Goal: Task Accomplishment & Management: Manage account settings

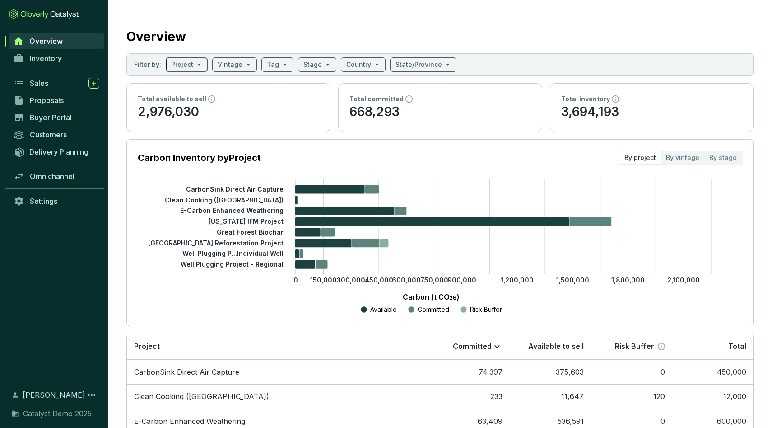
click at [199, 63] on span at bounding box center [186, 65] width 31 height 14
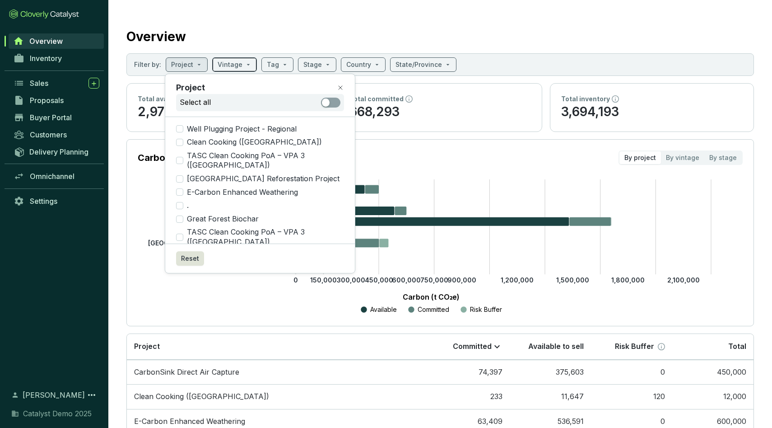
click at [241, 65] on span at bounding box center [235, 65] width 34 height 14
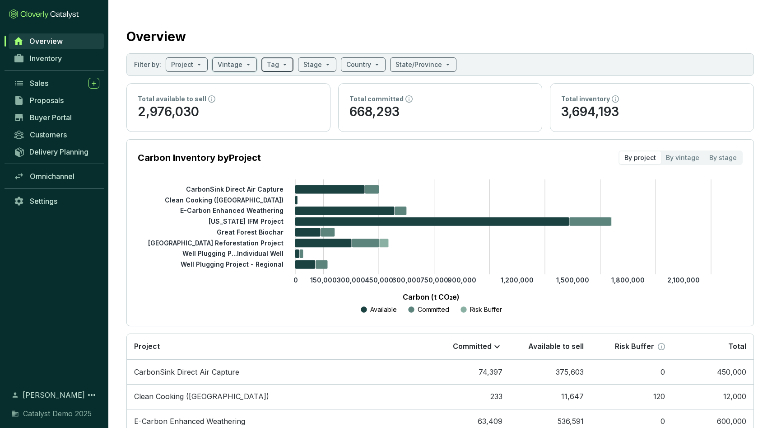
click at [286, 65] on div "Tag" at bounding box center [277, 64] width 32 height 14
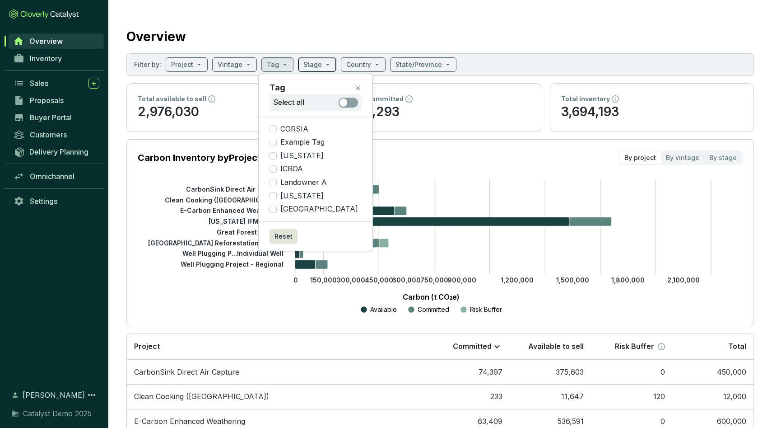
click at [316, 61] on input "search" at bounding box center [312, 65] width 19 height 14
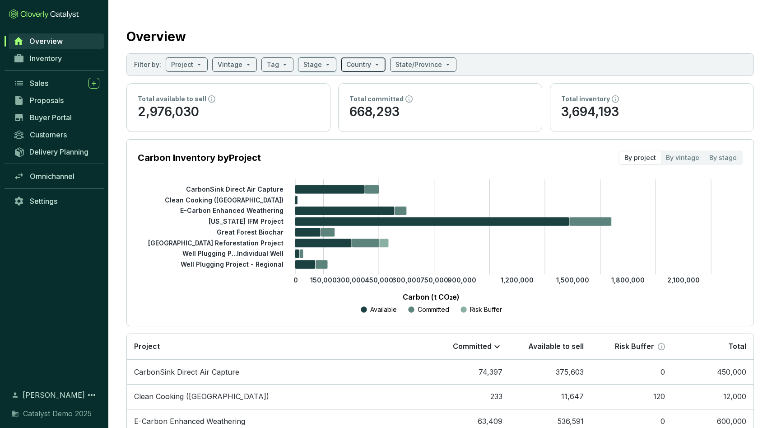
click at [371, 63] on span at bounding box center [363, 65] width 34 height 14
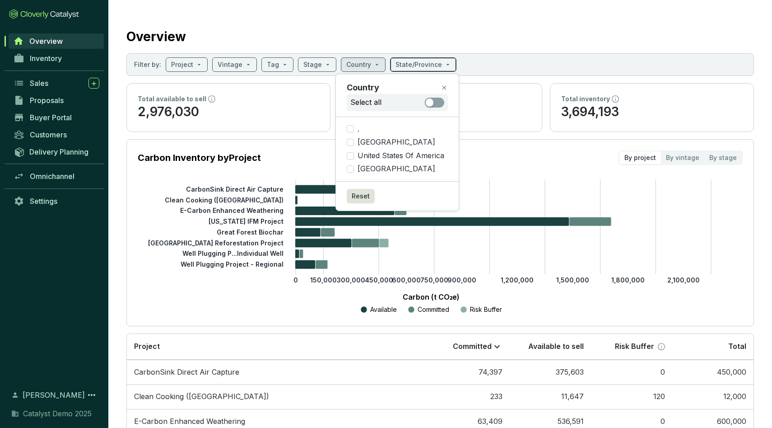
click at [411, 66] on input "search" at bounding box center [419, 65] width 47 height 14
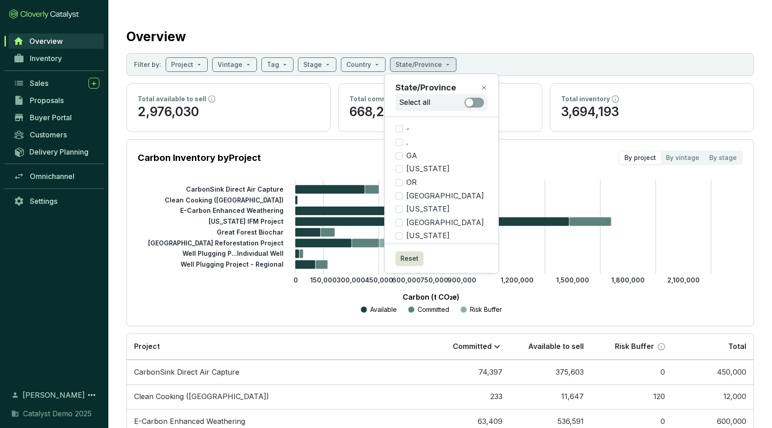
click at [504, 38] on div "Overview" at bounding box center [440, 34] width 628 height 23
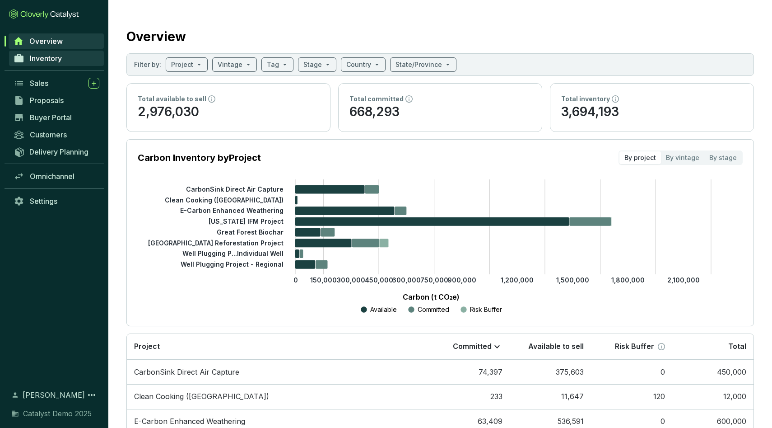
click at [50, 54] on span "Inventory" at bounding box center [46, 58] width 32 height 9
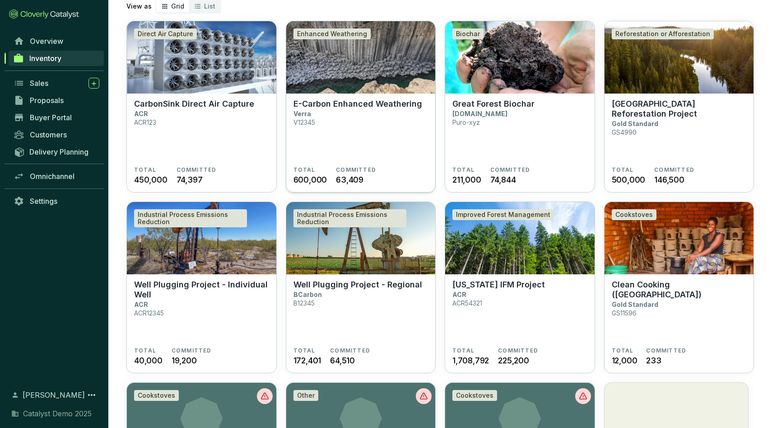
scroll to position [41, 0]
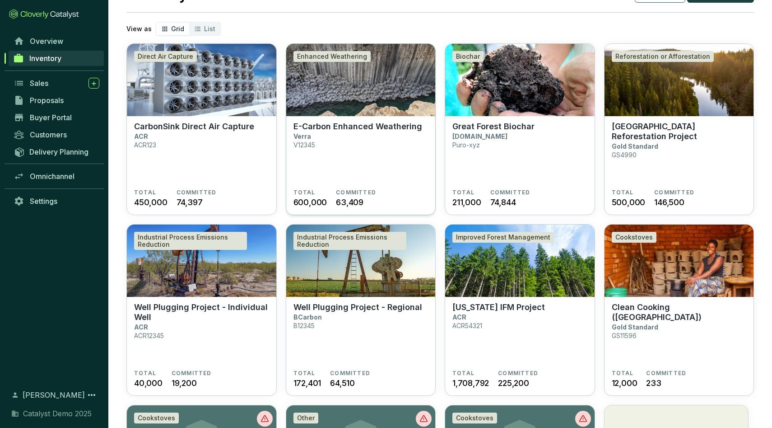
click at [354, 96] on img at bounding box center [360, 80] width 149 height 72
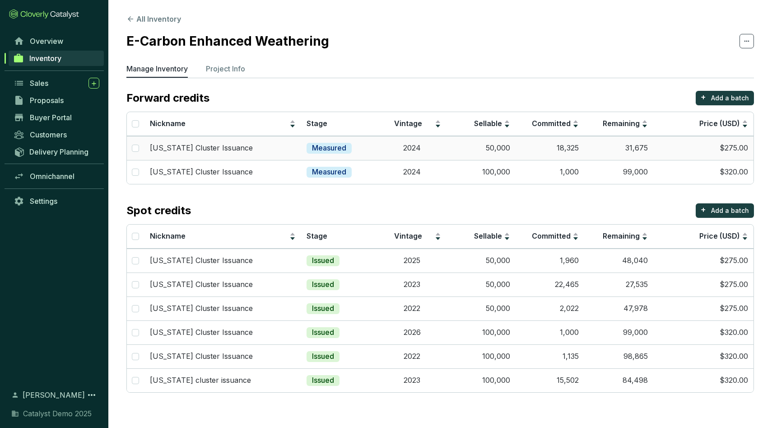
click at [376, 145] on td "Measured" at bounding box center [339, 148] width 76 height 24
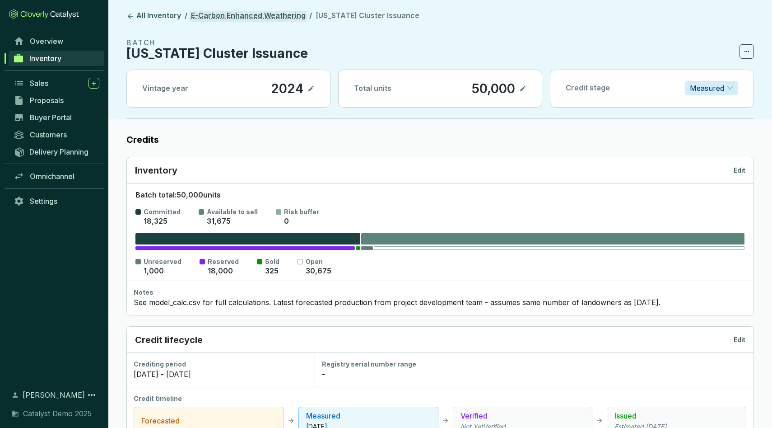
click at [250, 18] on link "E-Carbon Enhanced Weathering" at bounding box center [248, 16] width 118 height 11
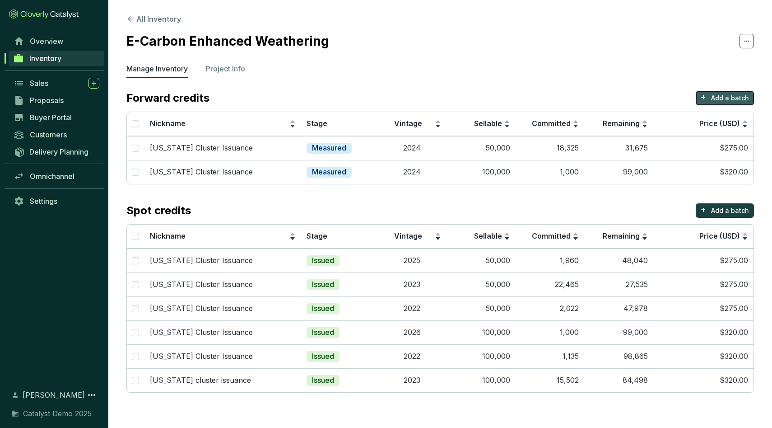
click at [721, 97] on p "Add a batch" at bounding box center [730, 97] width 38 height 9
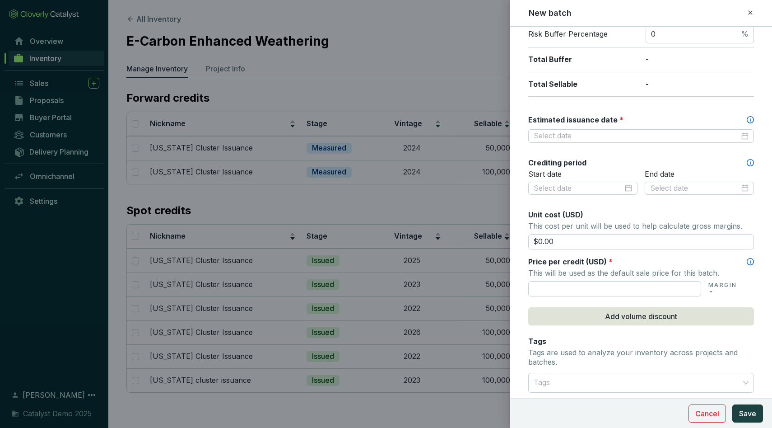
scroll to position [255, 0]
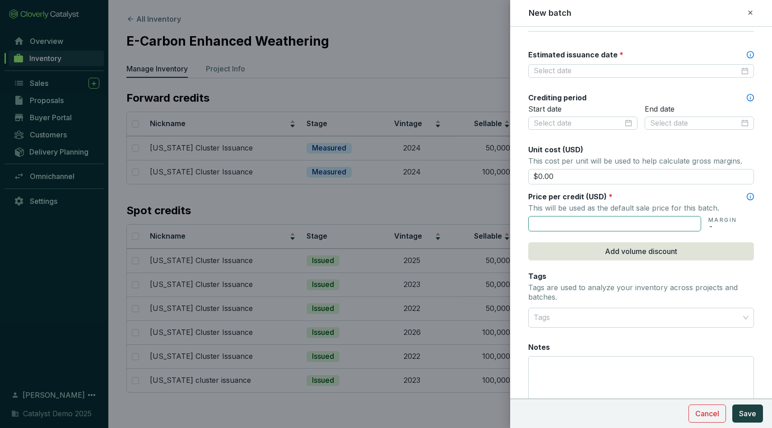
click at [611, 229] on input "text" at bounding box center [614, 223] width 173 height 15
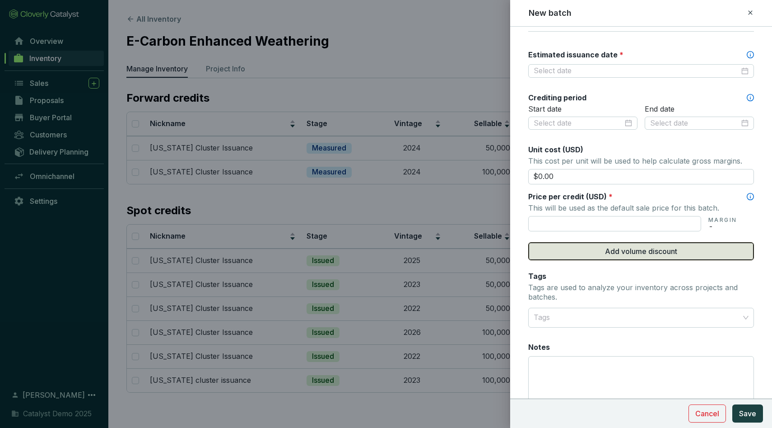
click at [625, 247] on span "Add volume discount" at bounding box center [641, 251] width 72 height 11
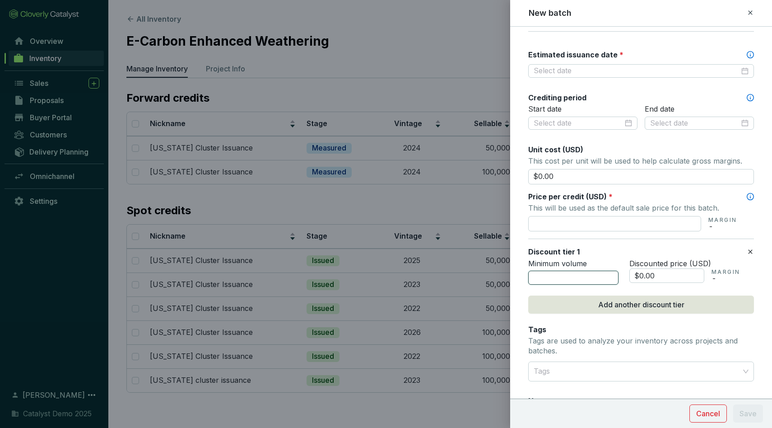
click at [574, 275] on input "number" at bounding box center [573, 277] width 90 height 14
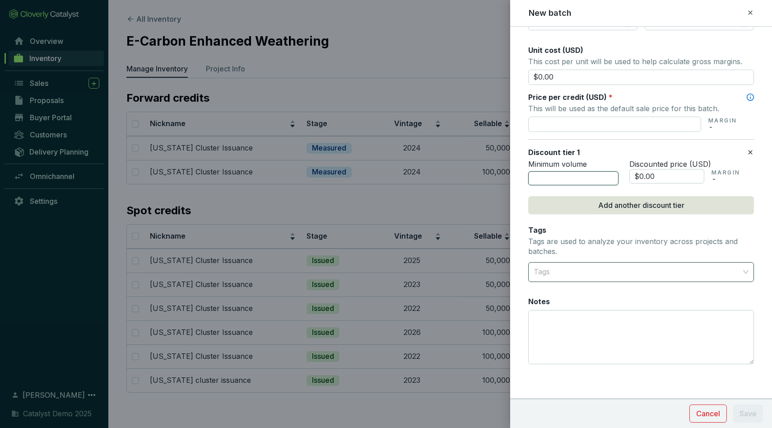
click at [597, 271] on div at bounding box center [636, 272] width 212 height 18
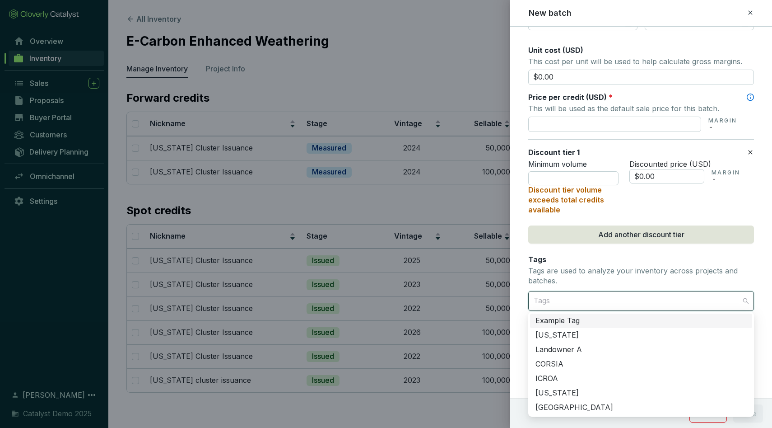
click at [625, 205] on div "Minimum volume Discount tier volume exceeds total credits available Discounted …" at bounding box center [641, 186] width 226 height 55
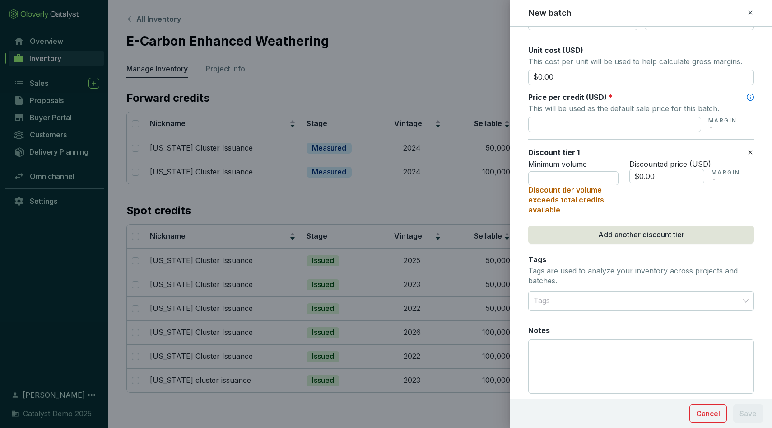
click at [750, 10] on icon at bounding box center [750, 12] width 7 height 11
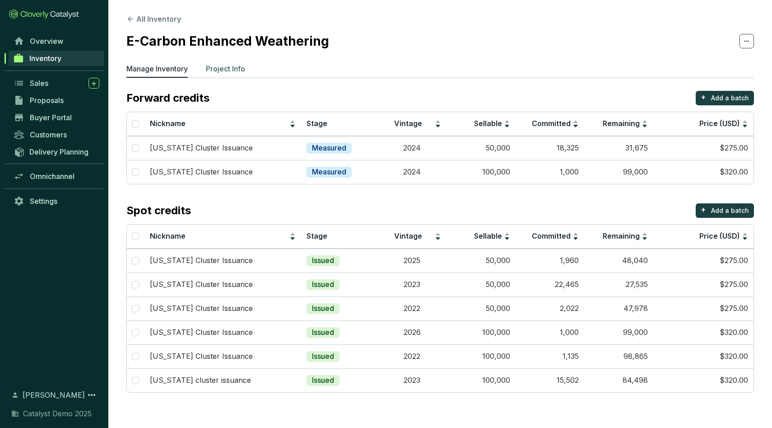
click at [227, 70] on p "Project Info" at bounding box center [225, 68] width 39 height 11
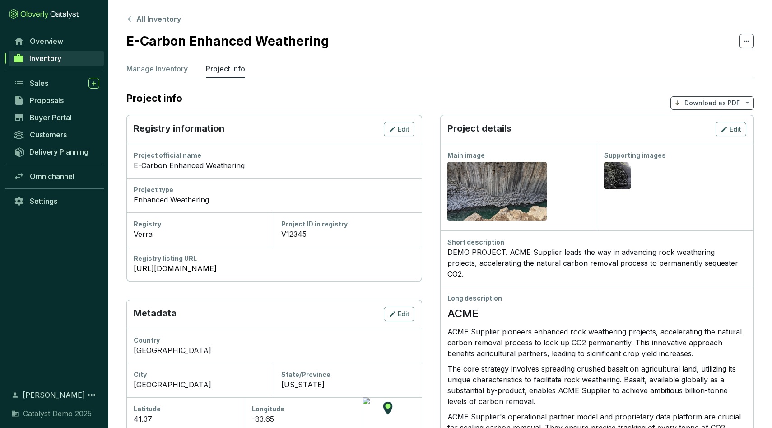
click at [726, 102] on p "Download as PDF" at bounding box center [712, 102] width 56 height 9
click at [717, 127] on span "Show pricing" at bounding box center [712, 124] width 41 height 7
click at [592, 58] on section "All Inventory E-Carbon Enhanced Weathering Manage Inventory Project Info Projec…" at bounding box center [440, 374] width 664 height 748
click at [64, 101] on link "Proposals" at bounding box center [56, 100] width 95 height 15
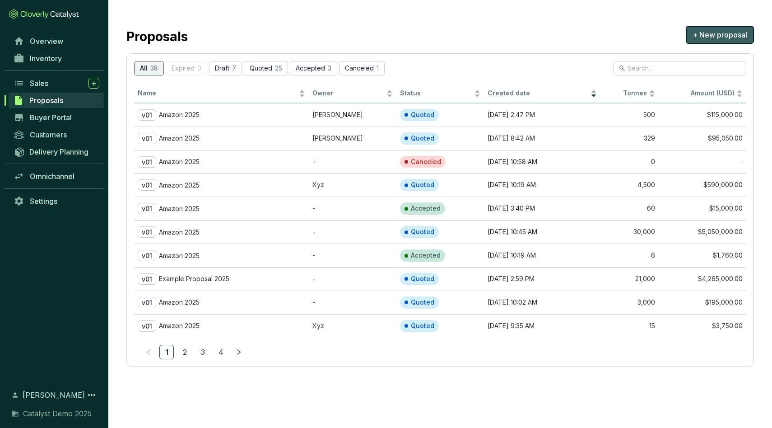
click at [723, 36] on span "+ New proposal" at bounding box center [720, 34] width 55 height 11
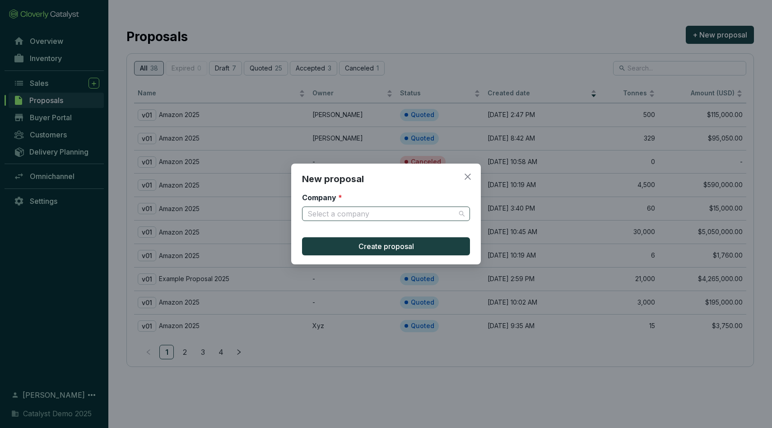
click at [349, 214] on input "Company *" at bounding box center [381, 214] width 148 height 14
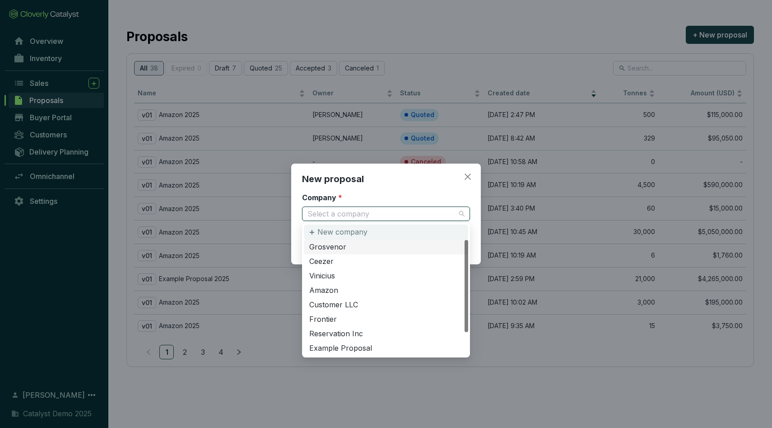
click at [349, 234] on p "New company" at bounding box center [342, 232] width 50 height 10
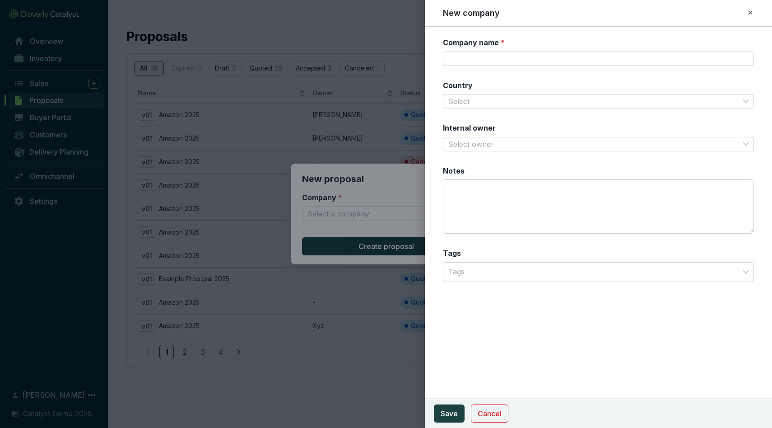
click at [753, 11] on icon at bounding box center [750, 12] width 7 height 11
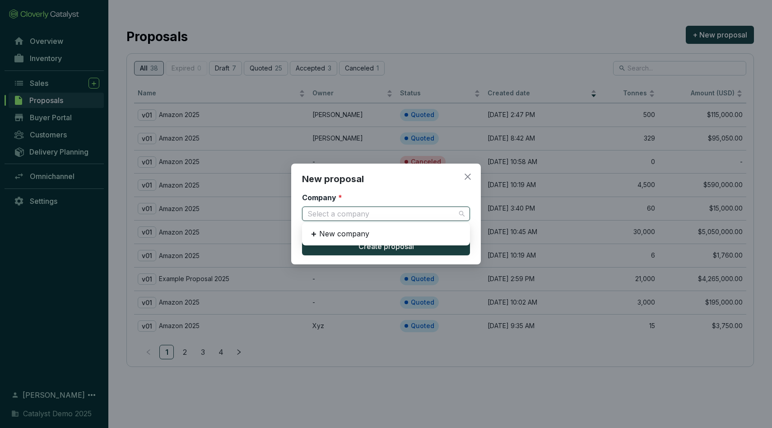
click at [377, 210] on input "Company *" at bounding box center [381, 214] width 148 height 14
click at [352, 234] on p "New company" at bounding box center [344, 234] width 50 height 10
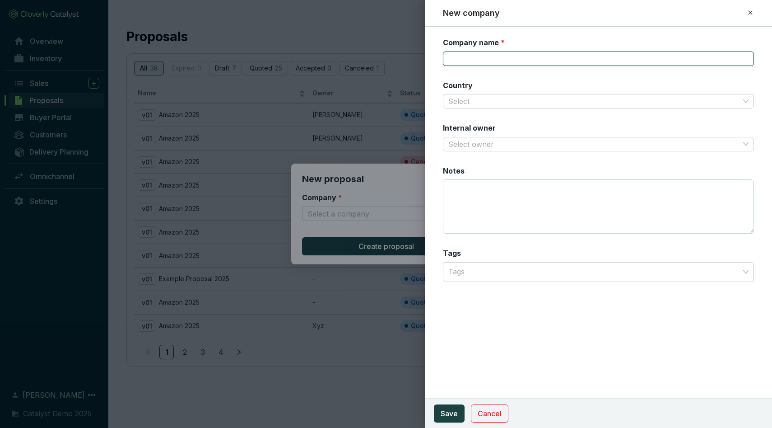
click at [518, 54] on input "Company name *" at bounding box center [599, 58] width 312 height 14
type input "BK"
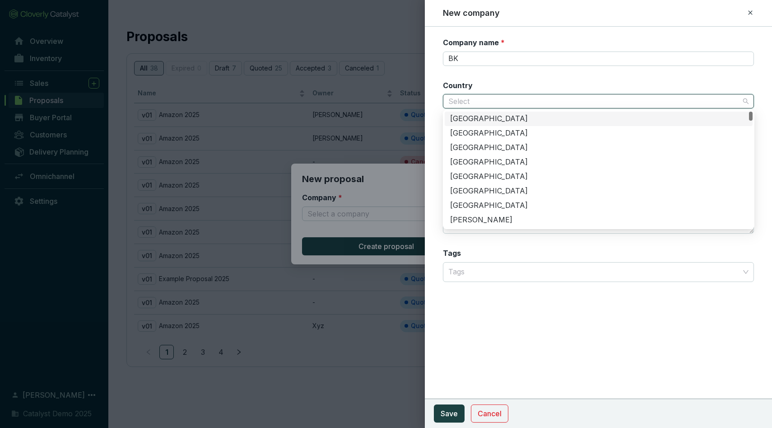
click at [484, 98] on input "Country" at bounding box center [594, 101] width 292 height 14
click at [477, 119] on div "United States of America" at bounding box center [598, 119] width 297 height 10
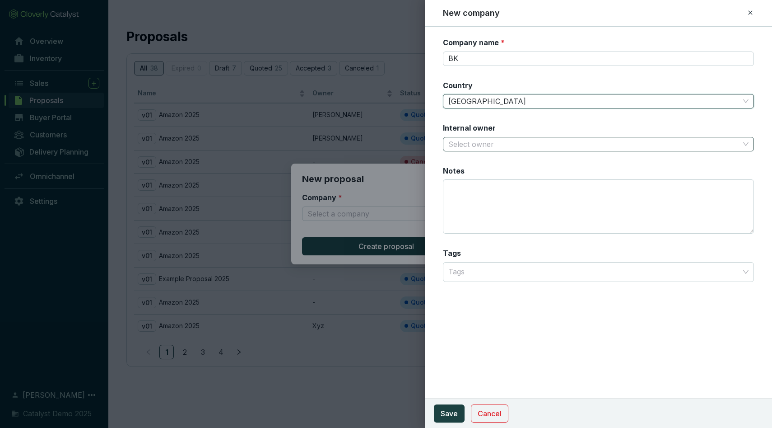
click at [481, 146] on input "Internal owner" at bounding box center [594, 144] width 292 height 14
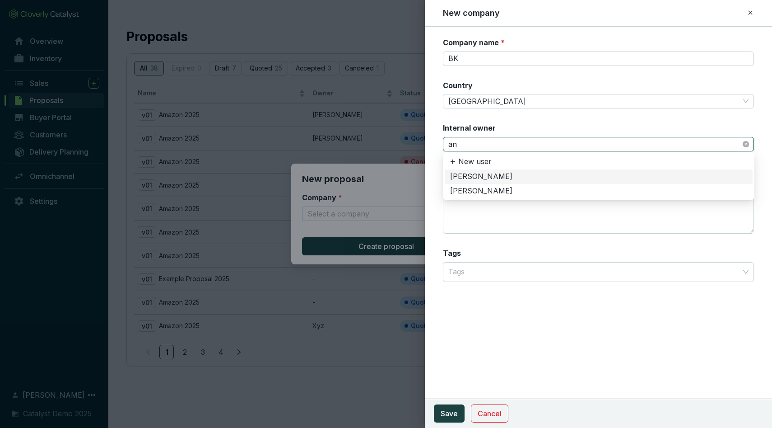
type input "ant"
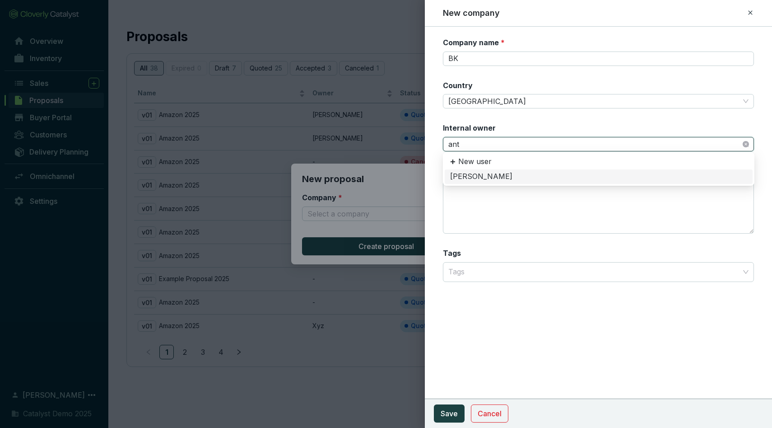
click at [488, 174] on div "[PERSON_NAME]" at bounding box center [598, 177] width 297 height 10
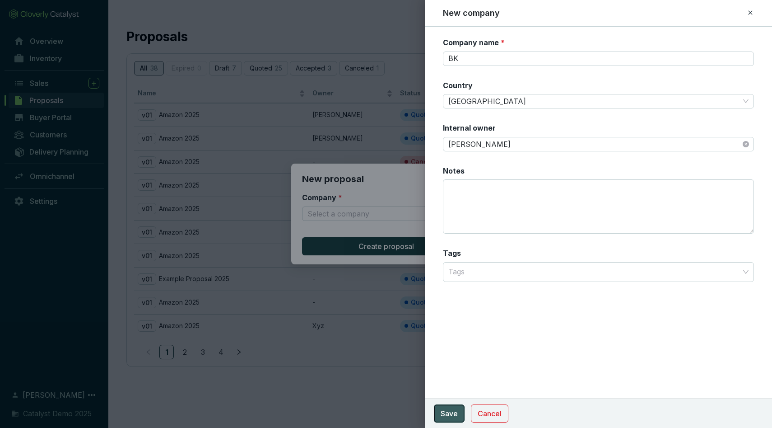
click at [454, 414] on span "Save" at bounding box center [449, 413] width 17 height 11
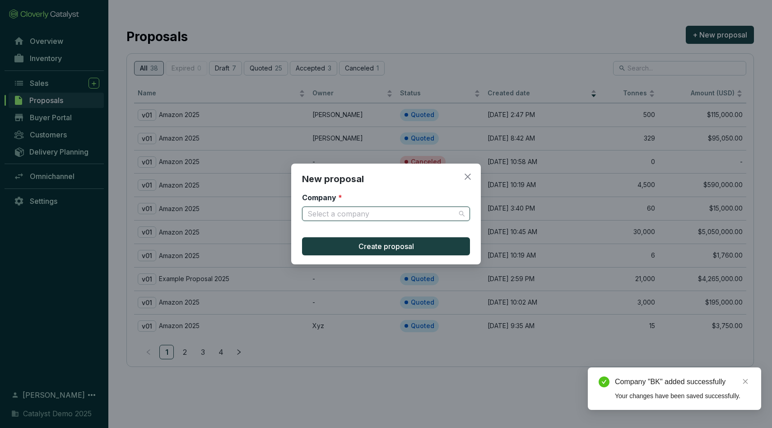
click at [410, 214] on input "Company *" at bounding box center [381, 214] width 148 height 14
click at [413, 186] on div "New proposal Company * Select a company Create proposal" at bounding box center [386, 213] width 190 height 101
click at [464, 173] on icon "close" at bounding box center [468, 176] width 8 height 8
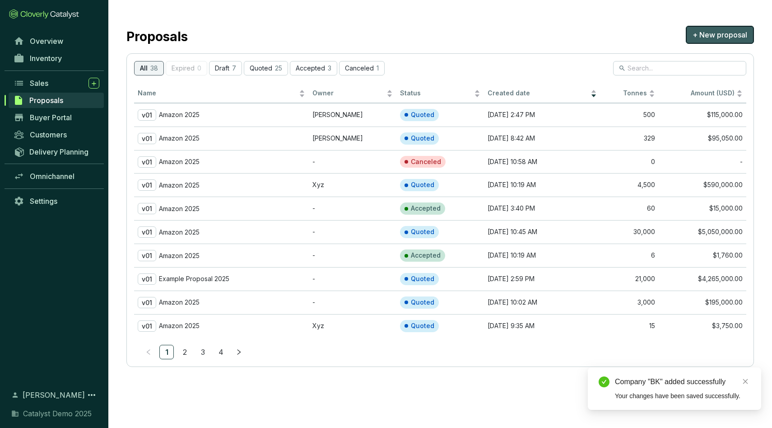
click at [717, 41] on button "+ New proposal" at bounding box center [720, 35] width 68 height 18
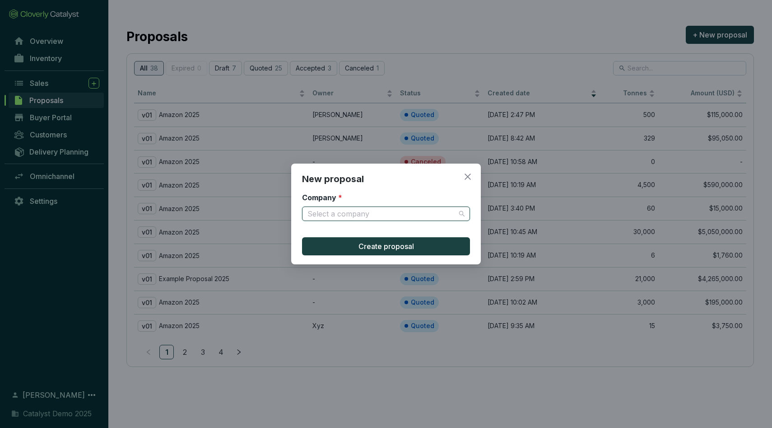
click at [439, 214] on input "Company *" at bounding box center [381, 214] width 148 height 14
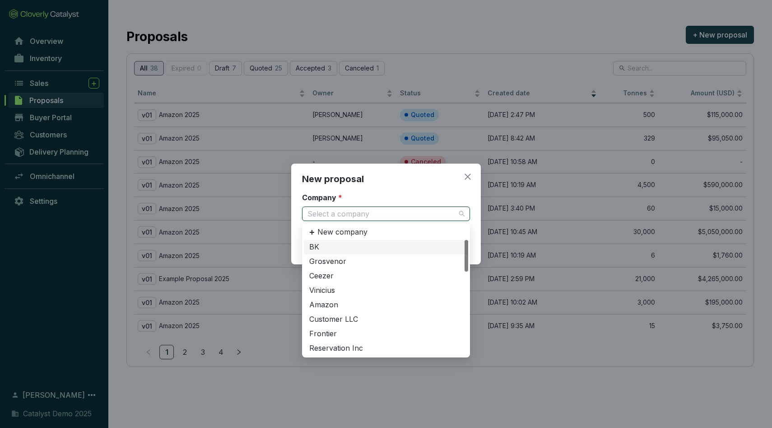
click at [331, 246] on div "BK" at bounding box center [386, 247] width 154 height 10
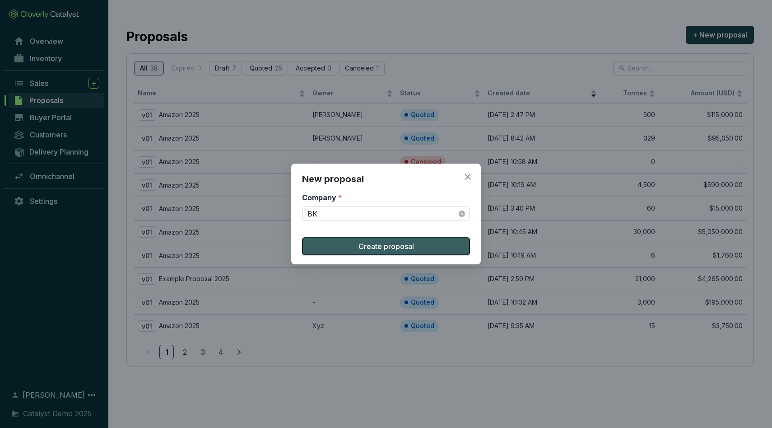
click at [347, 247] on button "Create proposal" at bounding box center [386, 246] width 168 height 18
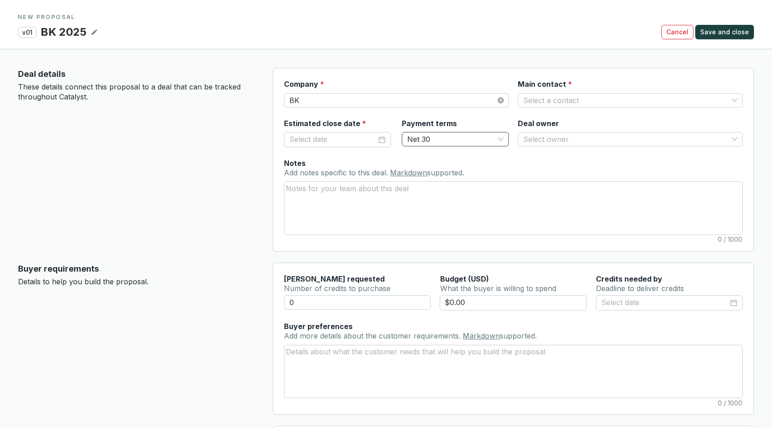
click at [440, 141] on span "Net 30" at bounding box center [455, 139] width 96 height 14
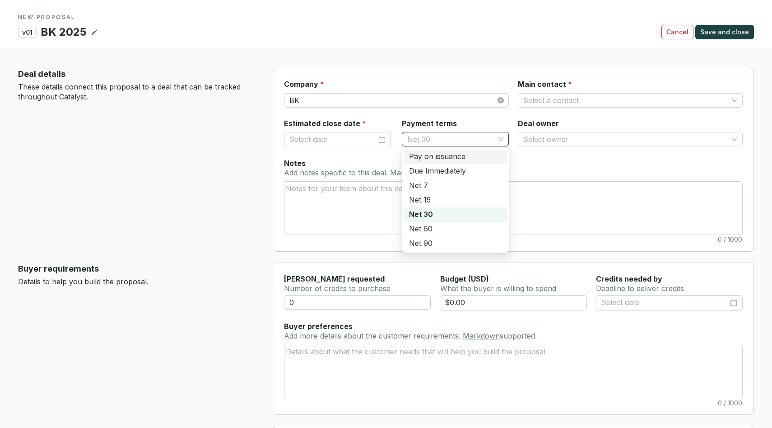
click at [206, 196] on div "Deal details These details connect this proposal to a deal that can be tracked …" at bounding box center [138, 160] width 240 height 184
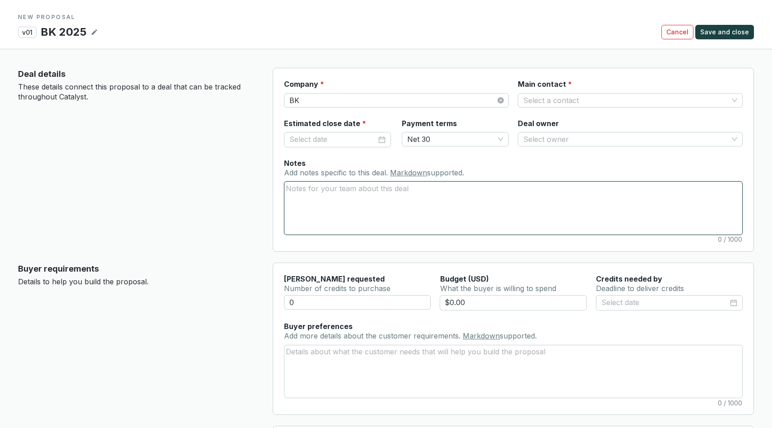
click at [328, 203] on textarea "Notes Add notes specific to this deal. Markdown supported." at bounding box center [513, 207] width 458 height 52
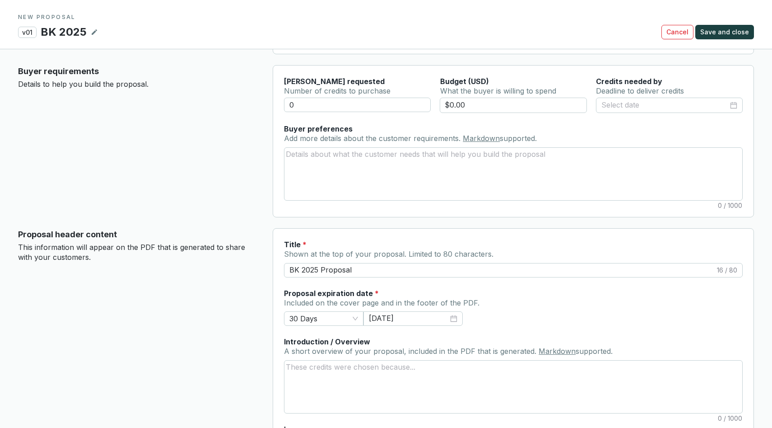
scroll to position [199, 0]
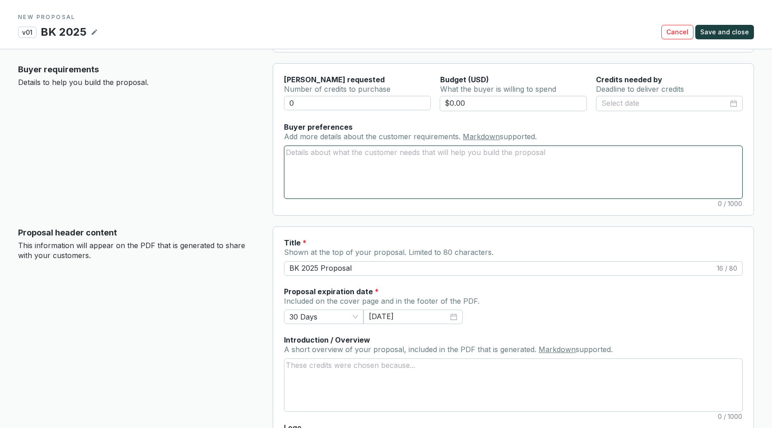
click at [309, 158] on textarea "Buyer preferences Add more details about the customer requirements. Markdown su…" at bounding box center [513, 172] width 458 height 52
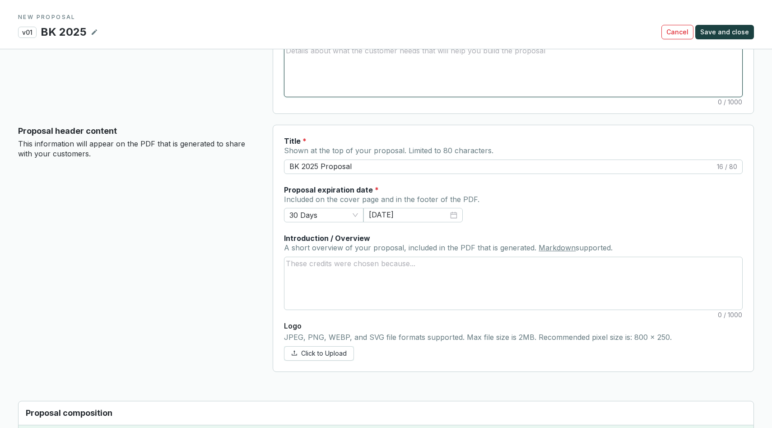
scroll to position [324, 0]
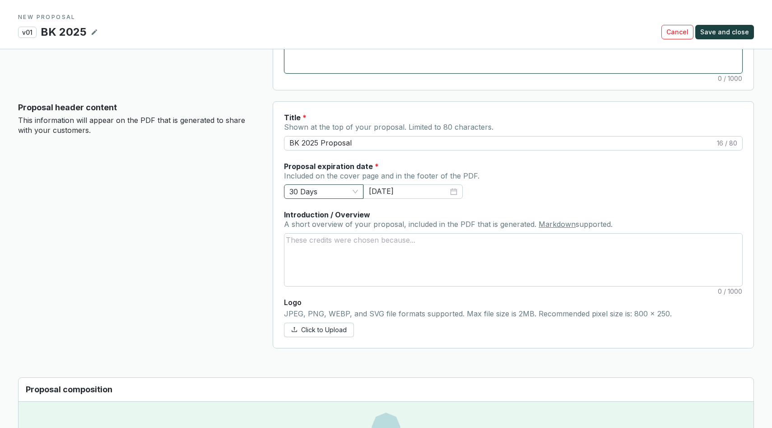
click at [334, 191] on span "30 Days" at bounding box center [323, 192] width 69 height 14
click at [237, 194] on div "Proposal header content This information will appear on the PDF that is generat…" at bounding box center [138, 224] width 240 height 247
click at [336, 246] on textarea "Introduction / Overview A short overview of your proposal, included in the PDF …" at bounding box center [513, 259] width 458 height 52
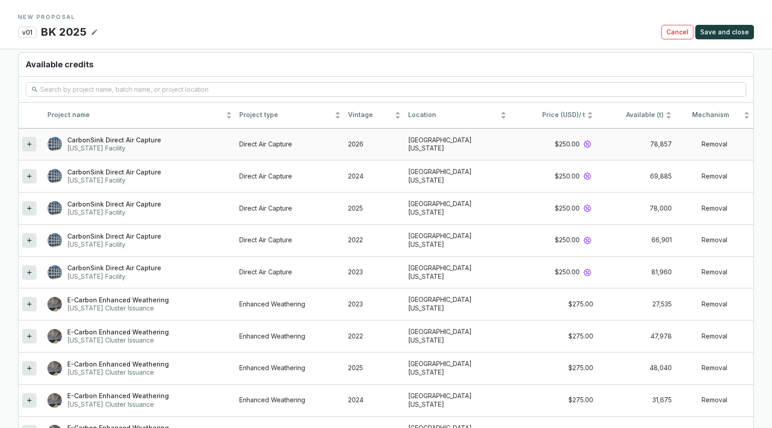
scroll to position [783, 0]
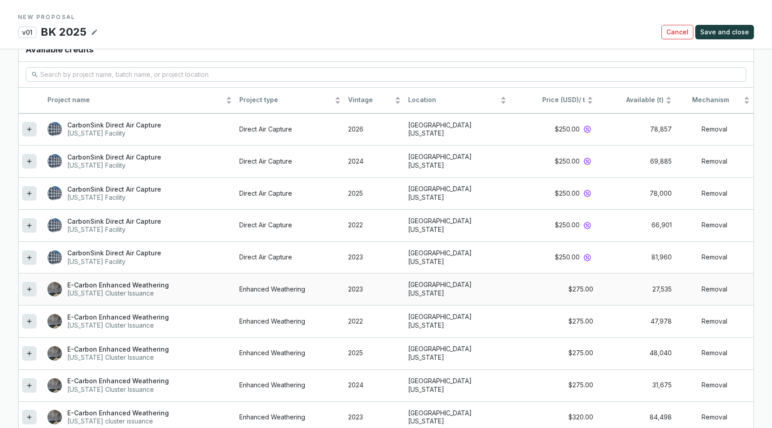
click at [28, 285] on icon at bounding box center [29, 289] width 7 height 11
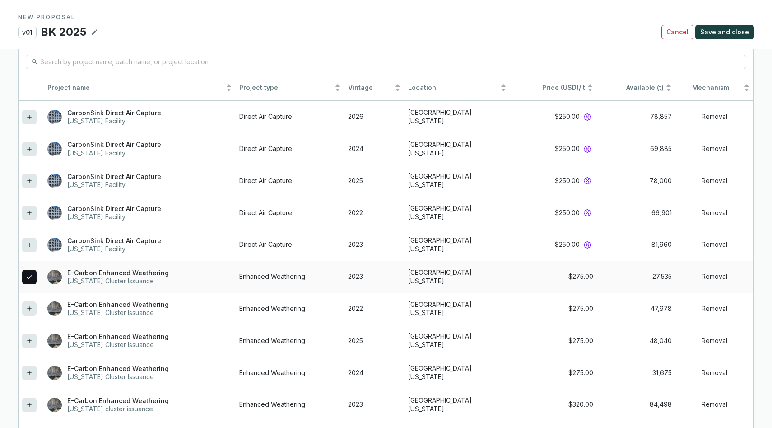
scroll to position [818, 0]
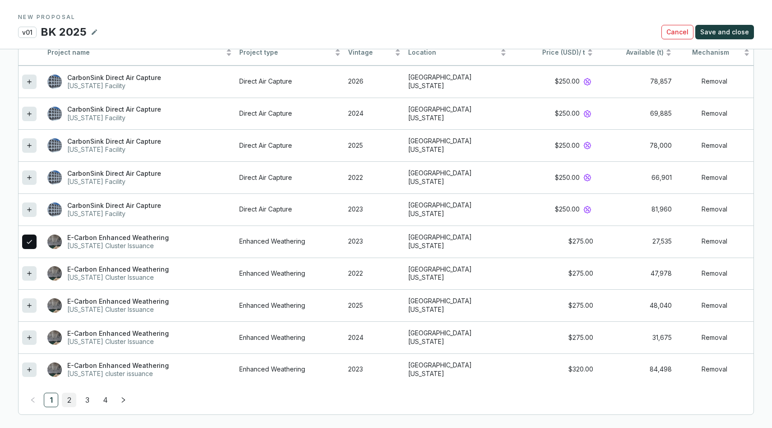
click at [70, 400] on link "2" at bounding box center [69, 400] width 14 height 14
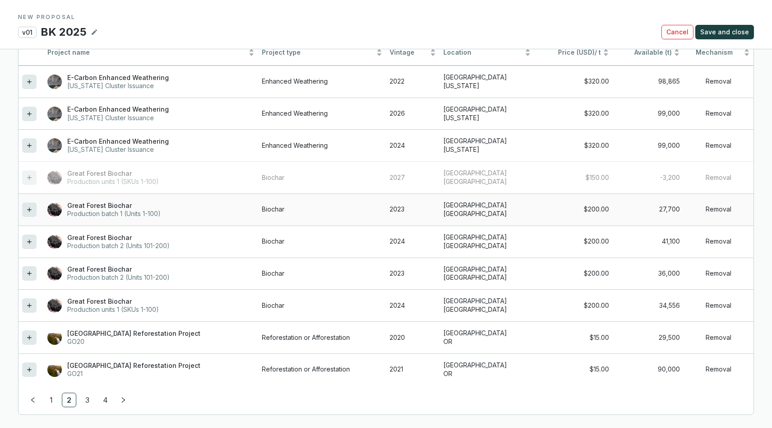
click at [29, 204] on icon at bounding box center [29, 209] width 7 height 11
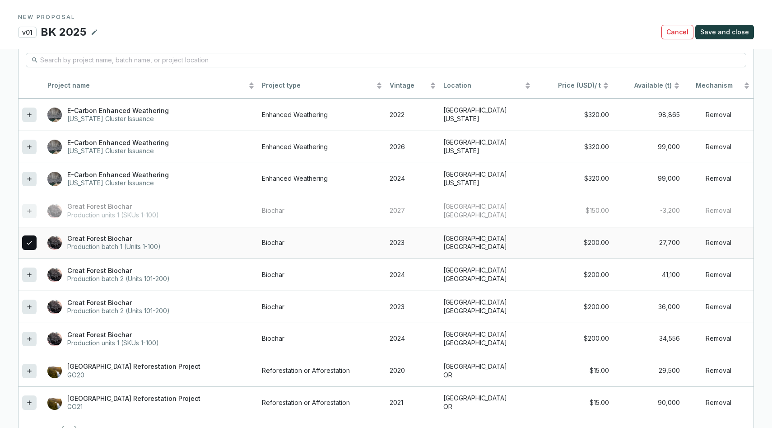
scroll to position [852, 0]
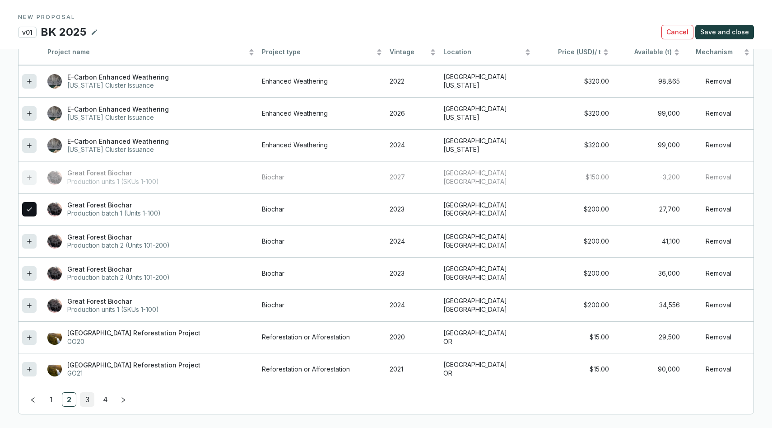
click at [86, 399] on link "3" at bounding box center [87, 399] width 14 height 14
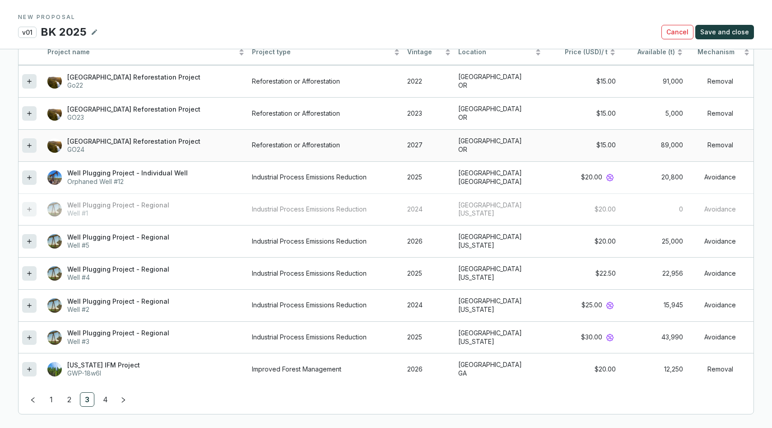
click at [32, 144] on icon at bounding box center [29, 145] width 7 height 11
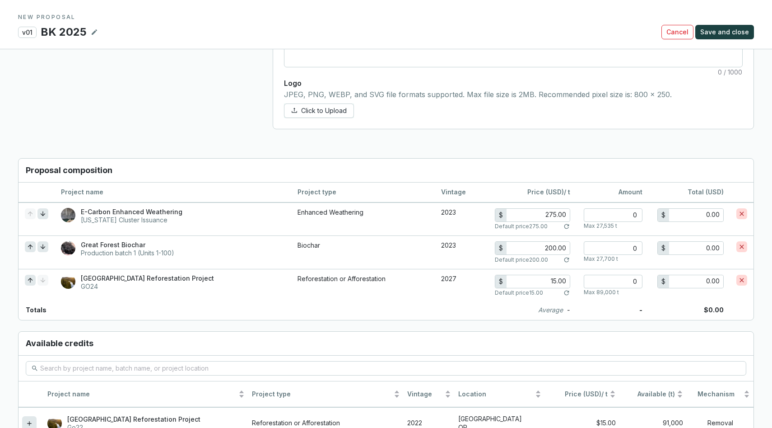
scroll to position [555, 0]
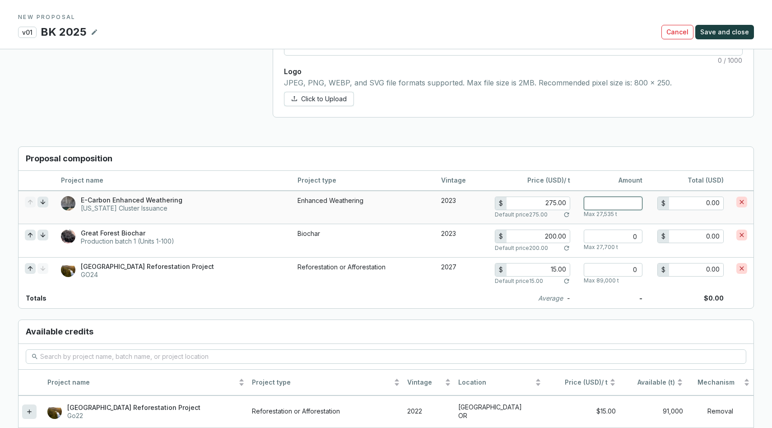
click at [614, 199] on input "number" at bounding box center [613, 203] width 59 height 14
type input "2"
type input "550.00"
type input "28"
type input "7,700.00"
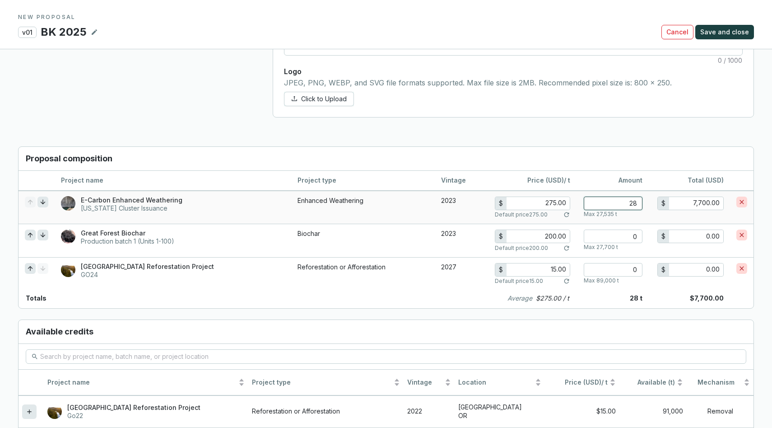
type input "280"
type input "77,000.00"
type input "2800"
type input "770,000.00"
type input "28000"
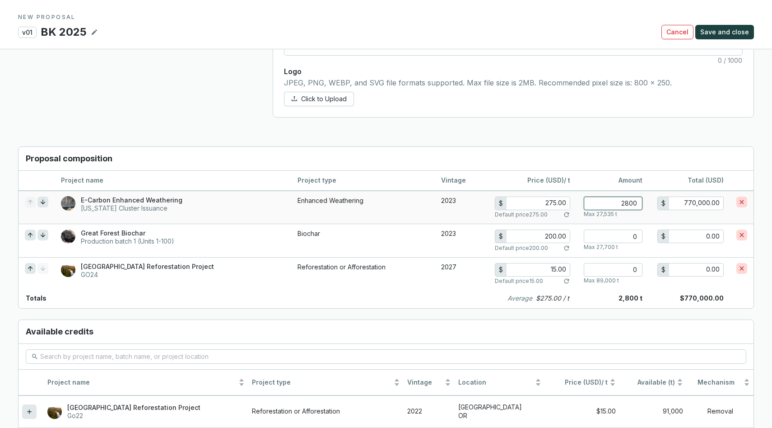
type input "7,700,000.00"
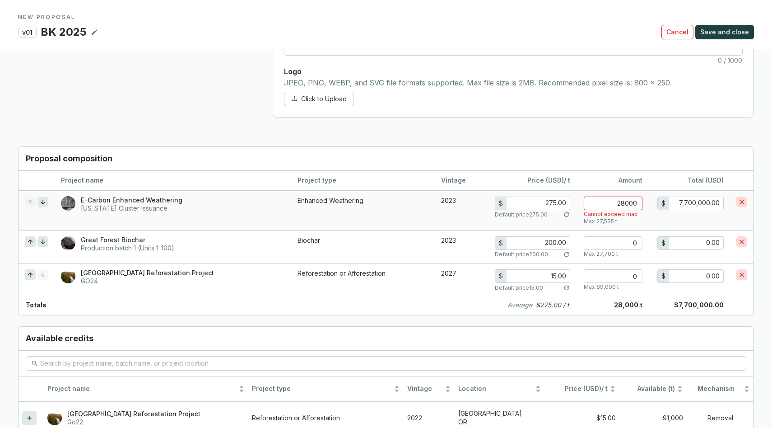
type input "2800"
type input "770,000.00"
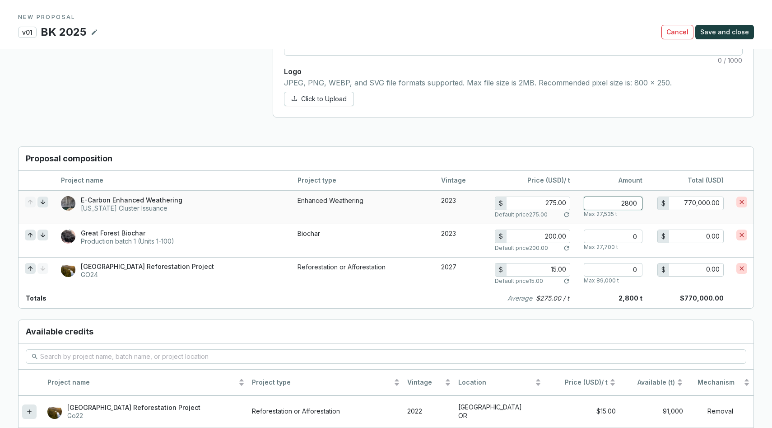
type input "280"
type input "77,000.00"
type input "28"
type input "7,700.00"
type input "2"
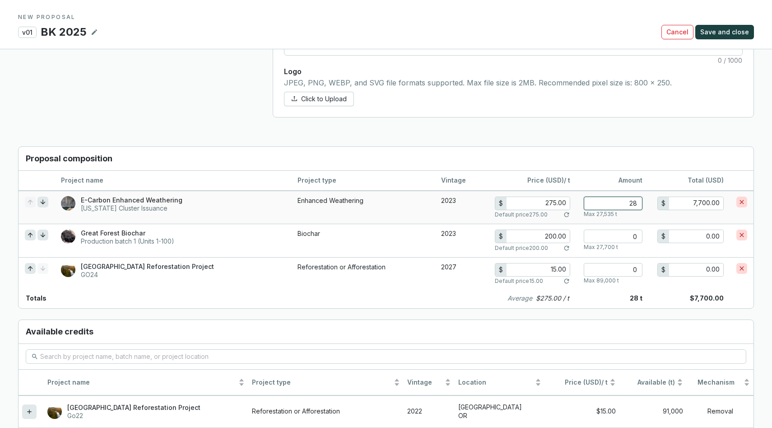
type input "550.00"
type input "0"
type input "0.00"
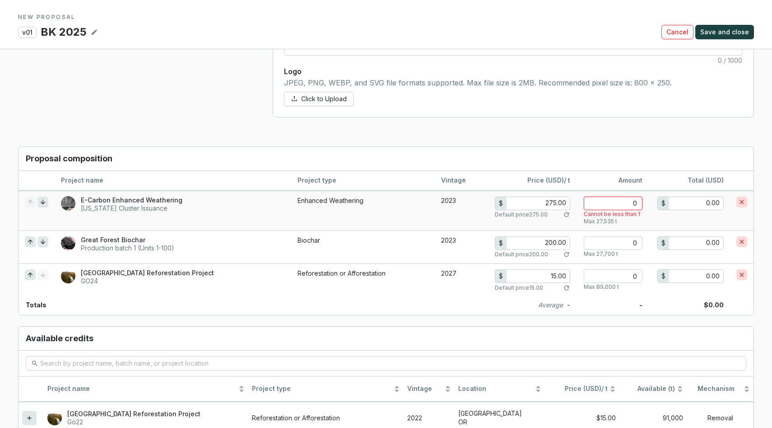
type input "1"
type input "275.00"
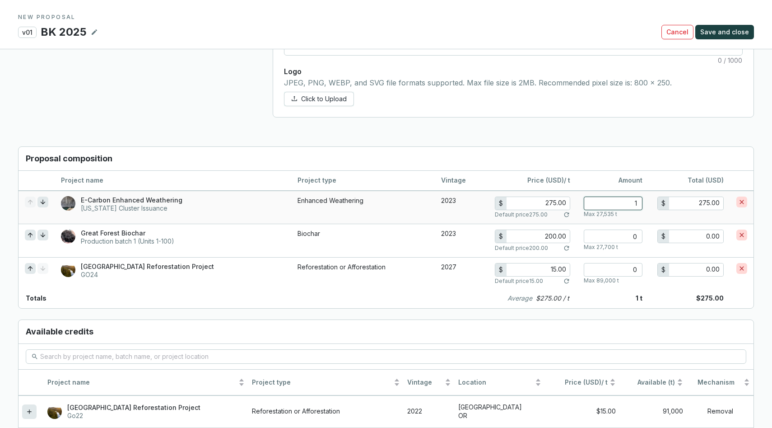
type input "15"
type input "4,125.00"
type input "150"
type input "41,250.00"
type input "1500"
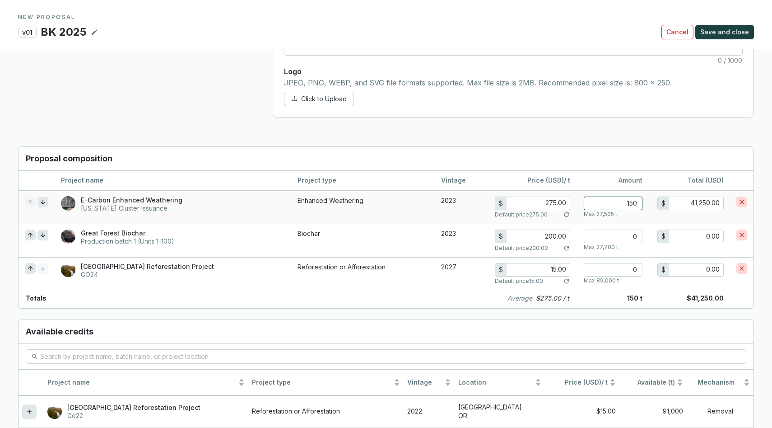
type input "412,500.00"
type input "15000"
type input "4,125,000.00"
click at [633, 205] on input "15000" at bounding box center [613, 203] width 59 height 14
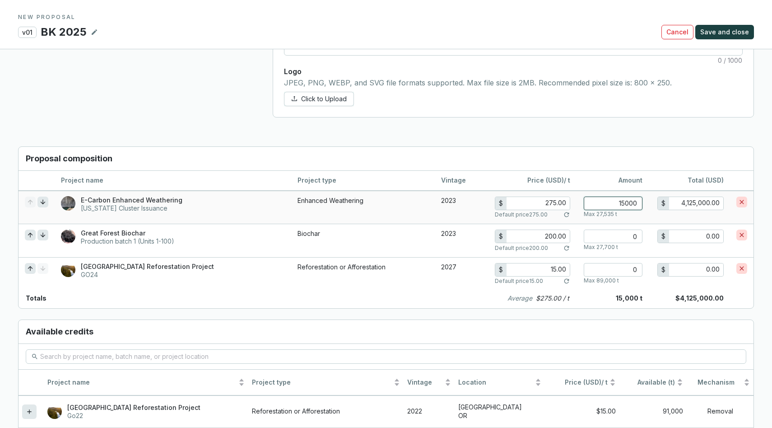
click at [633, 205] on input "15000" at bounding box center [613, 203] width 59 height 14
type input "0"
type input "0.00"
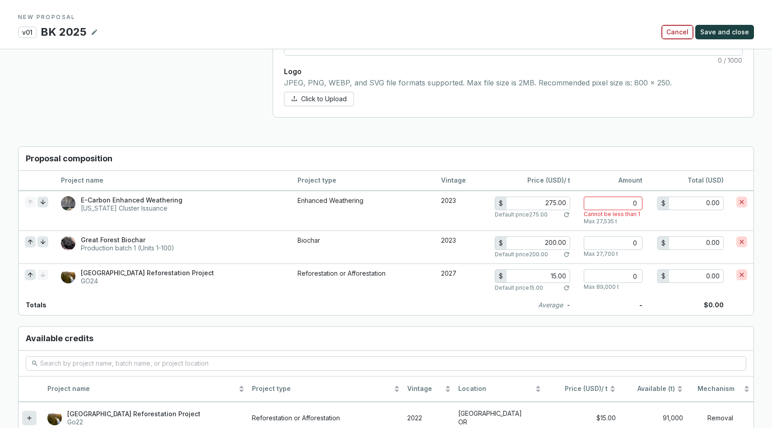
click at [692, 30] on button "Cancel" at bounding box center [677, 32] width 32 height 14
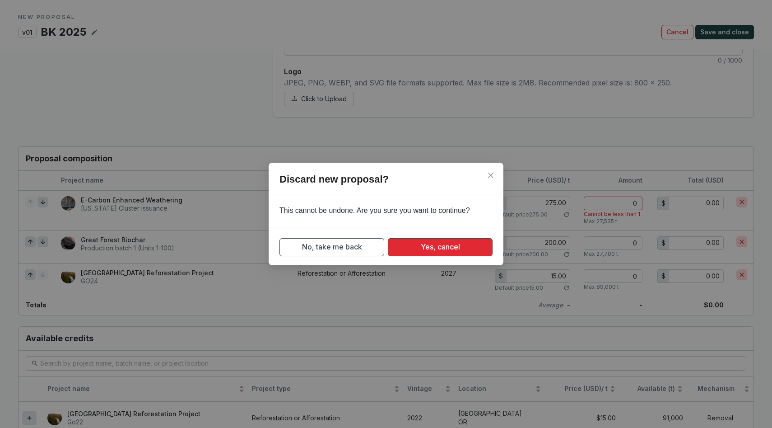
click at [418, 251] on button "Yes, cancel" at bounding box center [440, 247] width 105 height 18
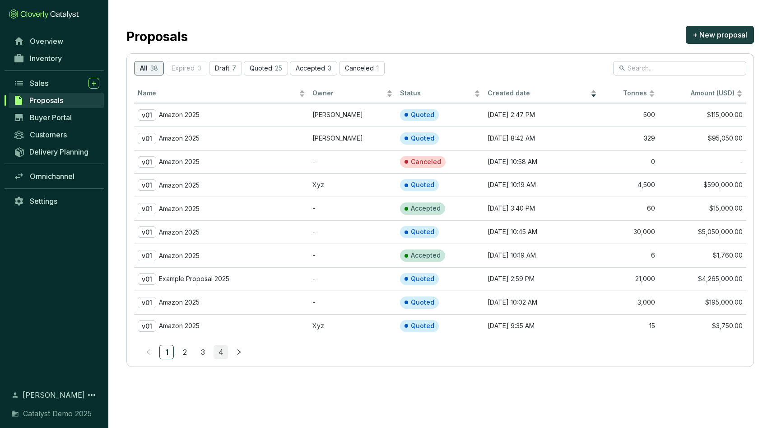
click at [219, 348] on link "4" at bounding box center [221, 352] width 14 height 14
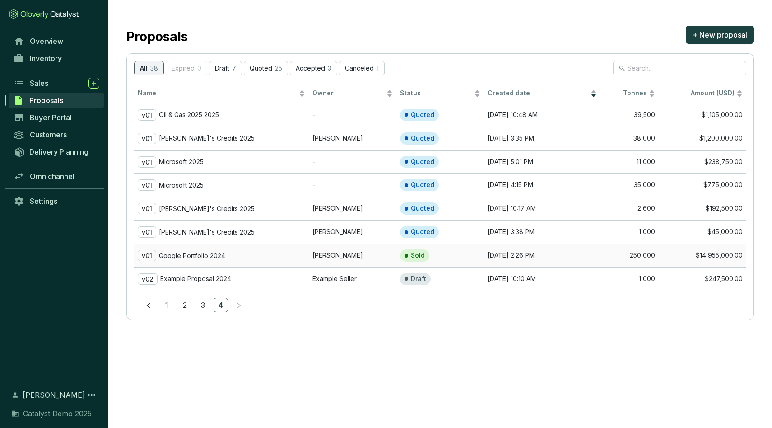
click at [254, 254] on div "v01 Google Portfolio 2024" at bounding box center [222, 255] width 168 height 11
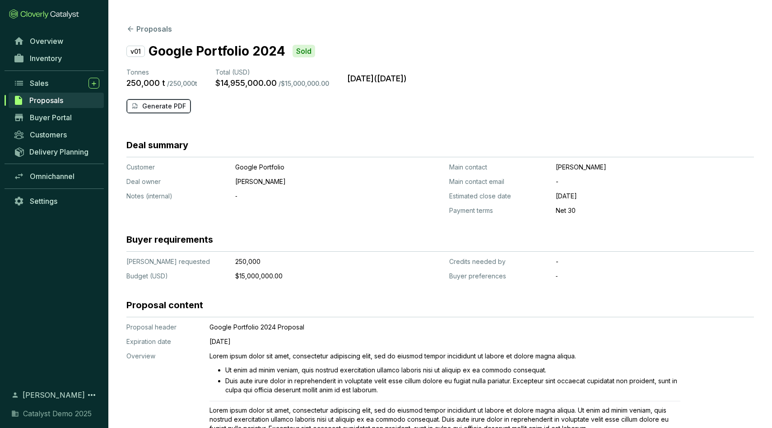
click at [144, 102] on p "Generate PDF" at bounding box center [164, 106] width 44 height 9
click at [80, 119] on link "Buyer Portal" at bounding box center [56, 117] width 95 height 15
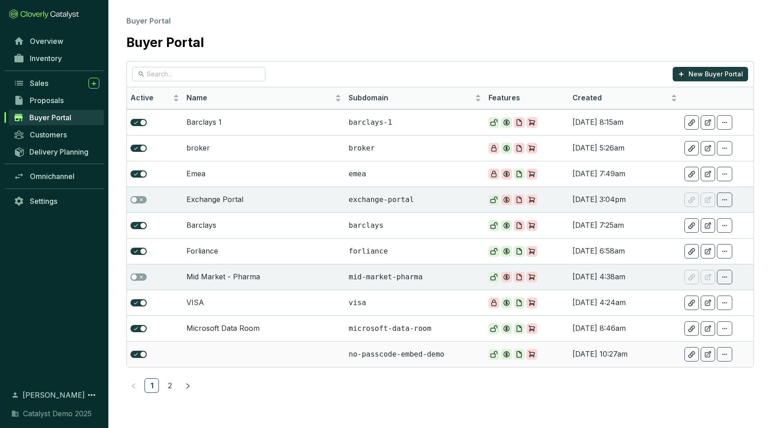
click at [269, 351] on td at bounding box center [264, 354] width 162 height 26
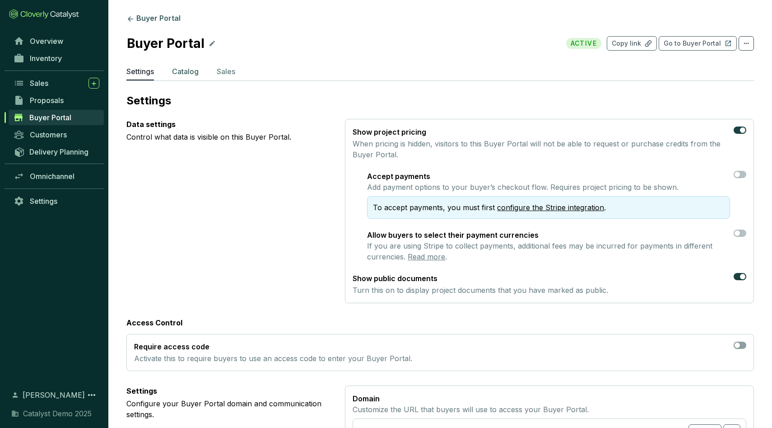
click at [184, 74] on p "Catalog" at bounding box center [185, 71] width 27 height 11
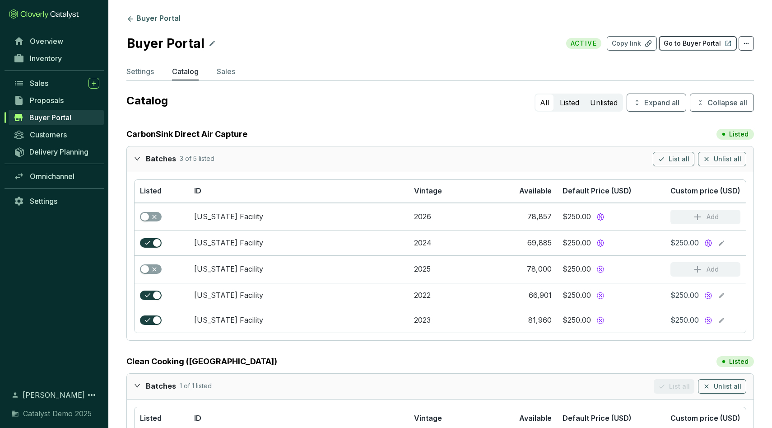
click at [702, 44] on p "Go to Buyer Portal" at bounding box center [692, 43] width 57 height 9
click at [147, 71] on p "Settings" at bounding box center [140, 71] width 28 height 11
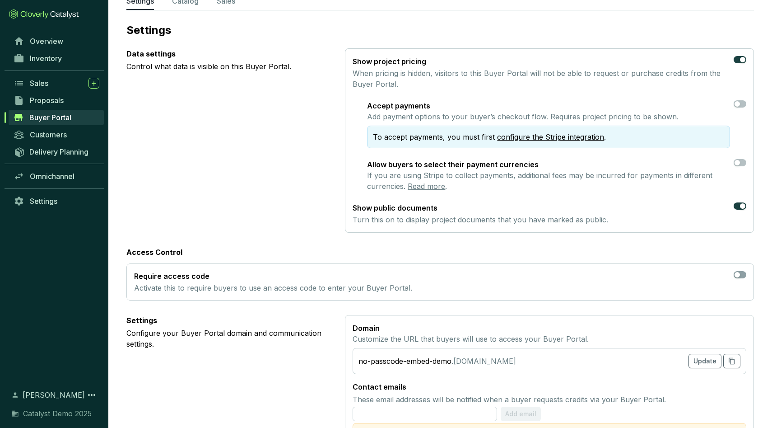
scroll to position [71, 0]
click at [48, 61] on span "Inventory" at bounding box center [46, 58] width 32 height 9
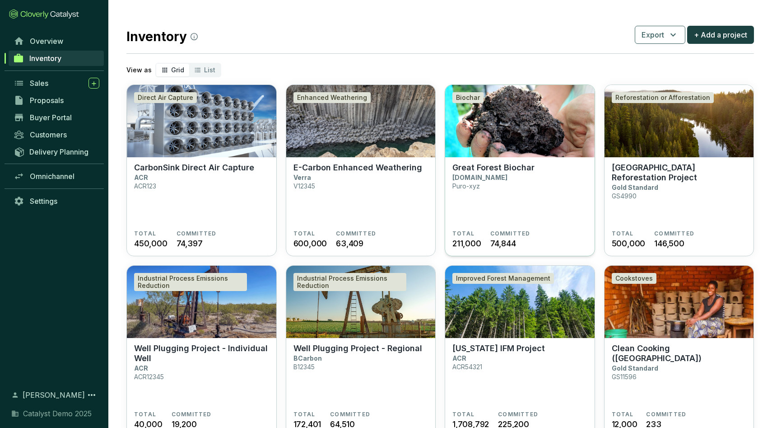
click at [498, 124] on img at bounding box center [519, 121] width 149 height 72
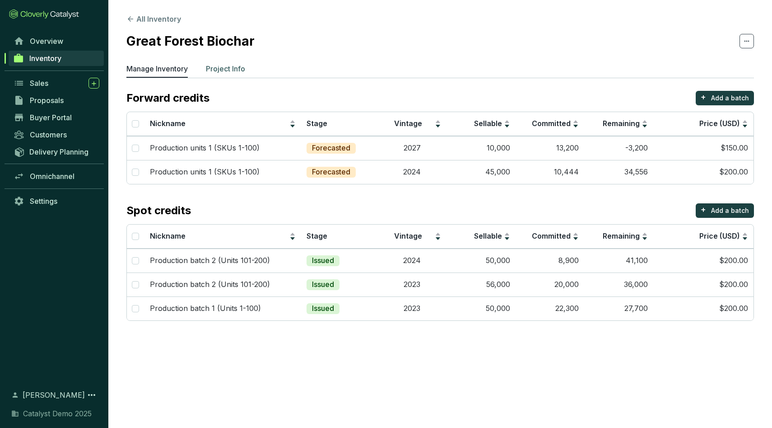
click at [241, 70] on p "Project Info" at bounding box center [225, 68] width 39 height 11
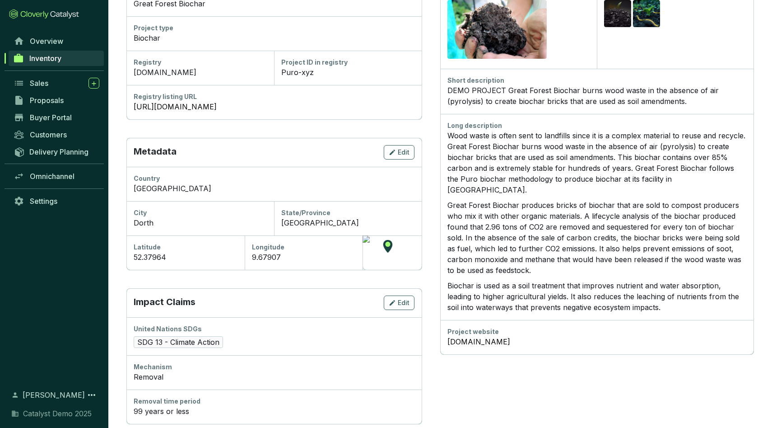
scroll to position [290, 0]
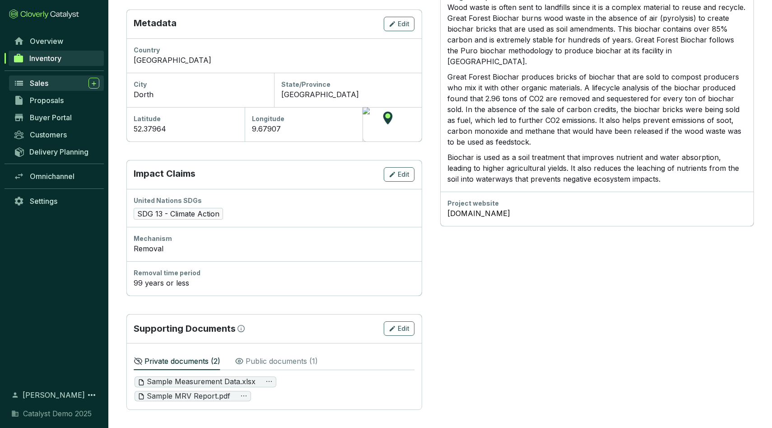
click at [57, 82] on div "Sales" at bounding box center [65, 83] width 70 height 11
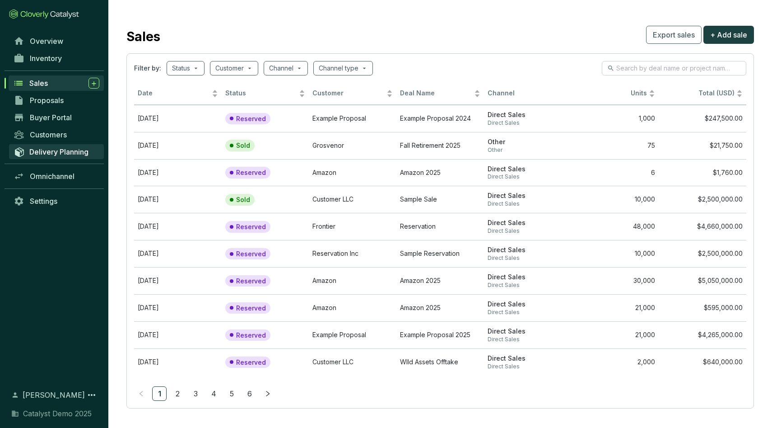
click at [57, 152] on span "Delivery Planning" at bounding box center [58, 151] width 59 height 9
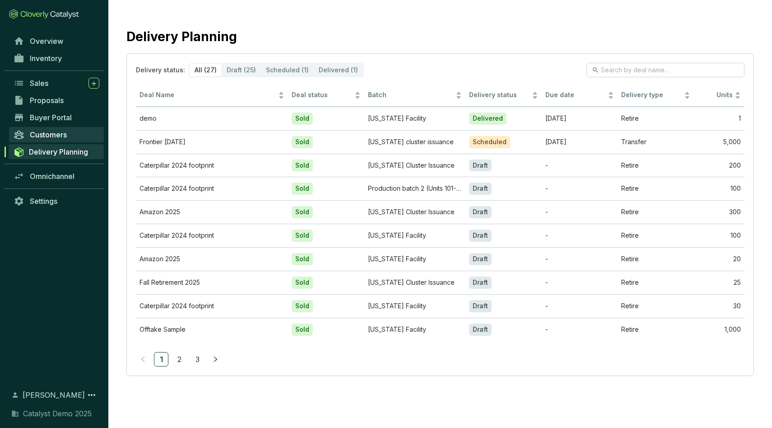
click at [50, 131] on span "Customers" at bounding box center [48, 134] width 37 height 9
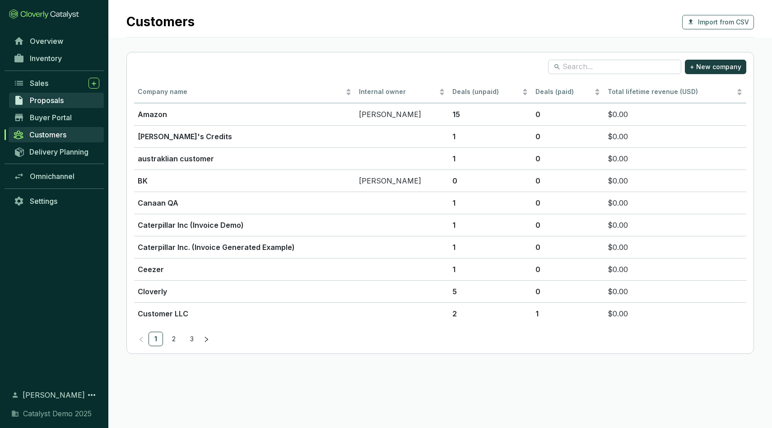
click at [44, 100] on span "Proposals" at bounding box center [47, 100] width 34 height 9
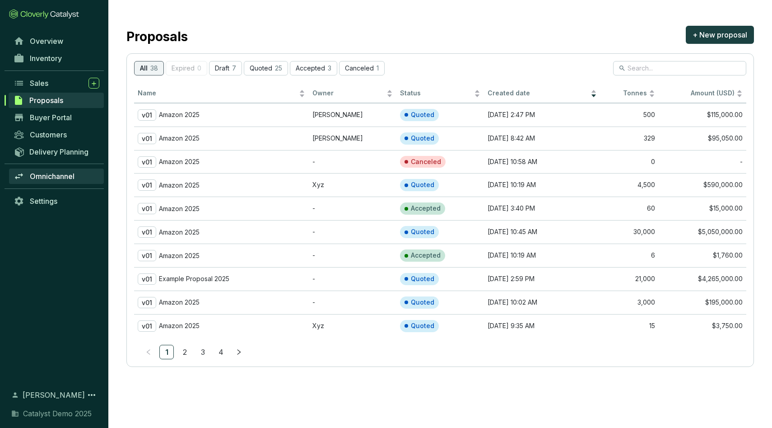
click at [54, 178] on span "Omnichannel" at bounding box center [52, 176] width 45 height 9
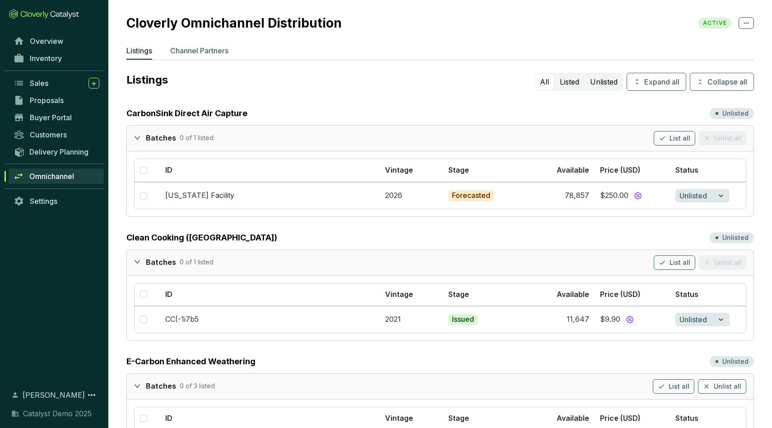
click at [216, 51] on p "Channel Partners" at bounding box center [199, 50] width 58 height 11
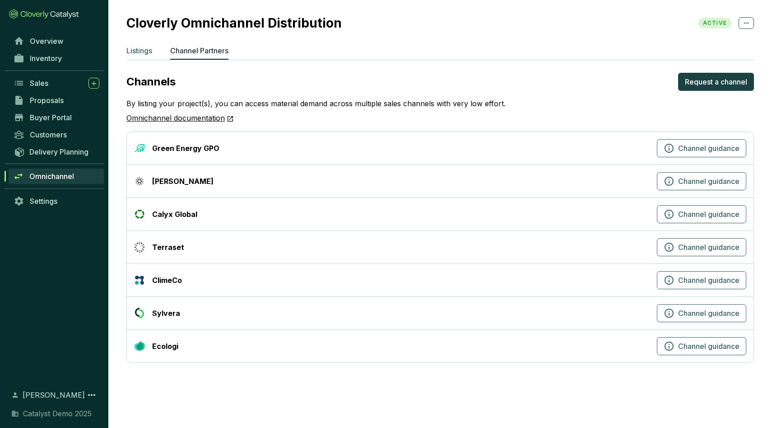
click at [141, 56] on li "Listings" at bounding box center [139, 52] width 26 height 14
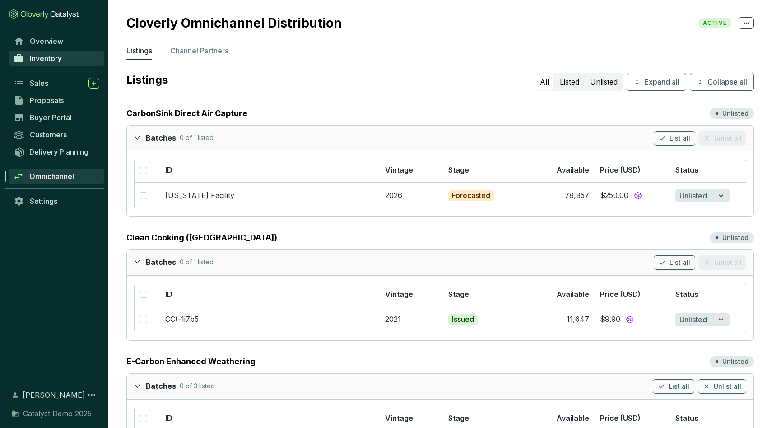
click at [42, 56] on span "Inventory" at bounding box center [46, 58] width 32 height 9
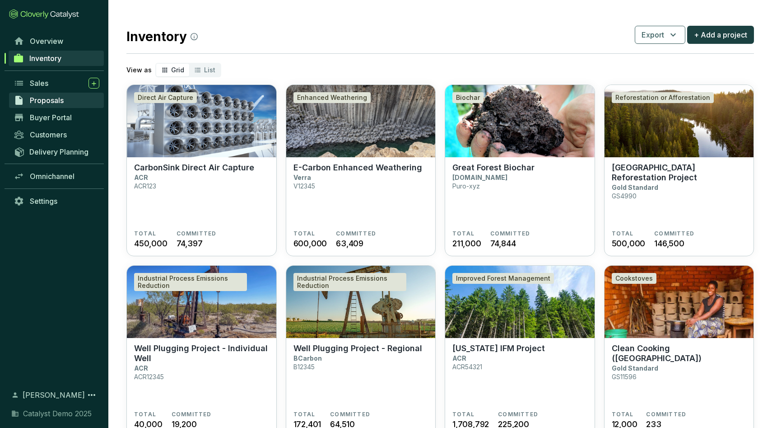
click at [62, 101] on span "Proposals" at bounding box center [47, 100] width 34 height 9
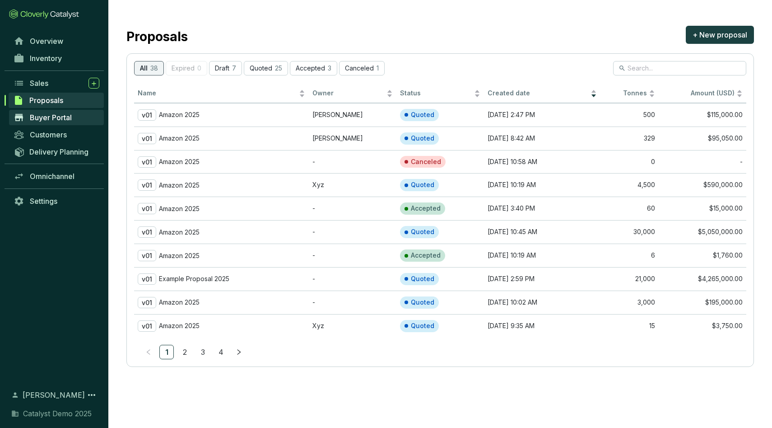
click at [70, 116] on span "Buyer Portal" at bounding box center [51, 117] width 42 height 9
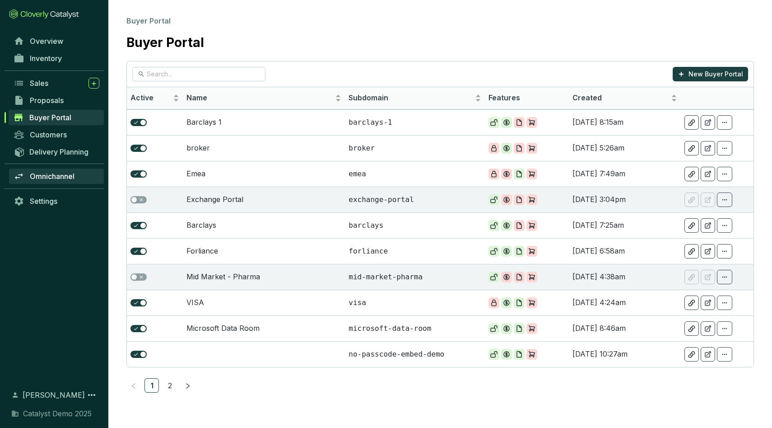
click at [63, 180] on span "Omnichannel" at bounding box center [52, 176] width 45 height 9
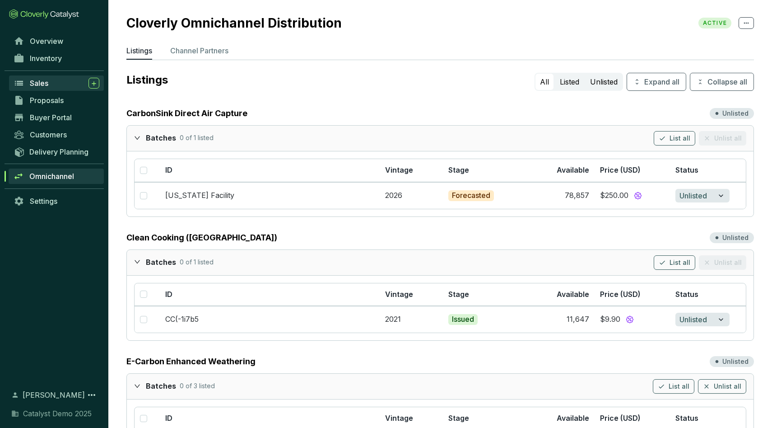
click at [50, 82] on div "Sales" at bounding box center [65, 83] width 70 height 11
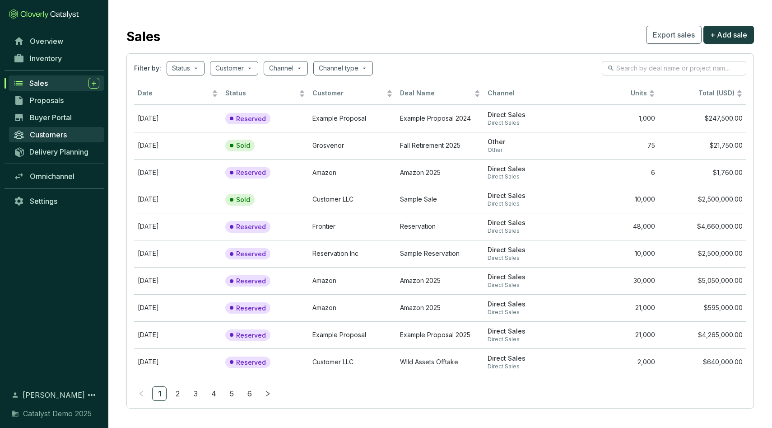
click at [60, 130] on span "Customers" at bounding box center [48, 134] width 37 height 9
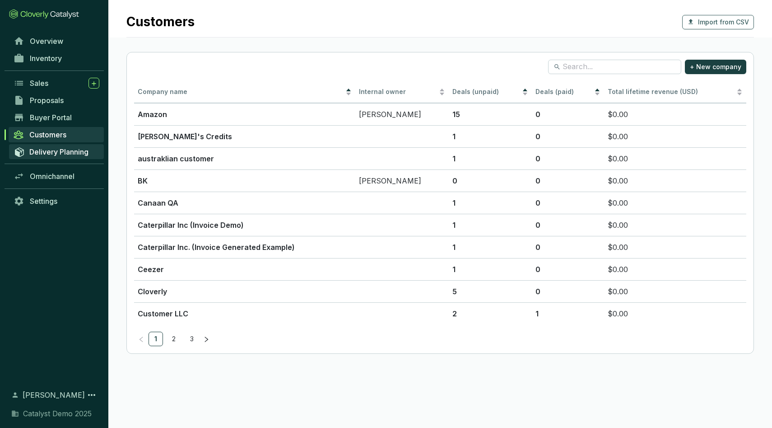
click at [75, 152] on span "Delivery Planning" at bounding box center [58, 151] width 59 height 9
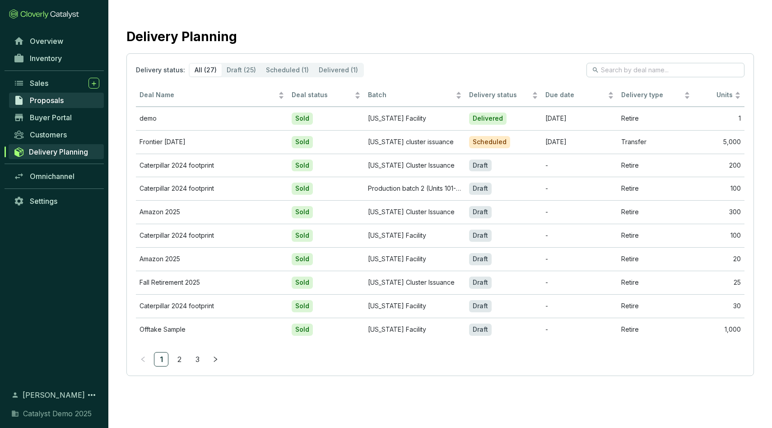
click at [50, 104] on span "Proposals" at bounding box center [47, 100] width 34 height 9
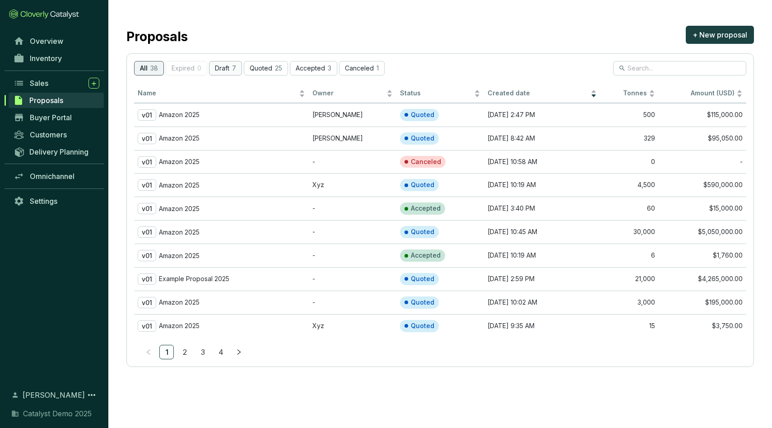
click at [228, 66] on p "Draft" at bounding box center [222, 69] width 14 height 8
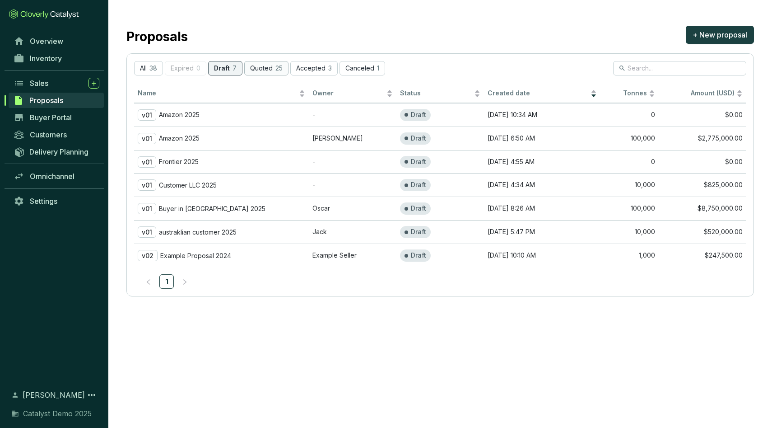
click at [265, 70] on p "Quoted" at bounding box center [261, 69] width 23 height 8
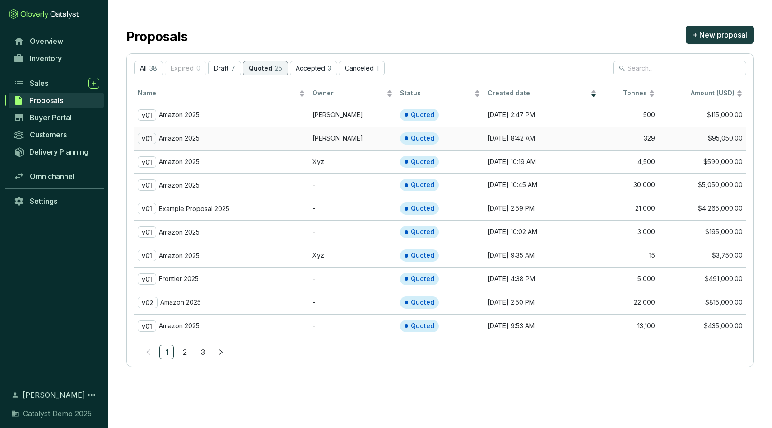
click at [455, 139] on td "Quoted" at bounding box center [440, 137] width 88 height 23
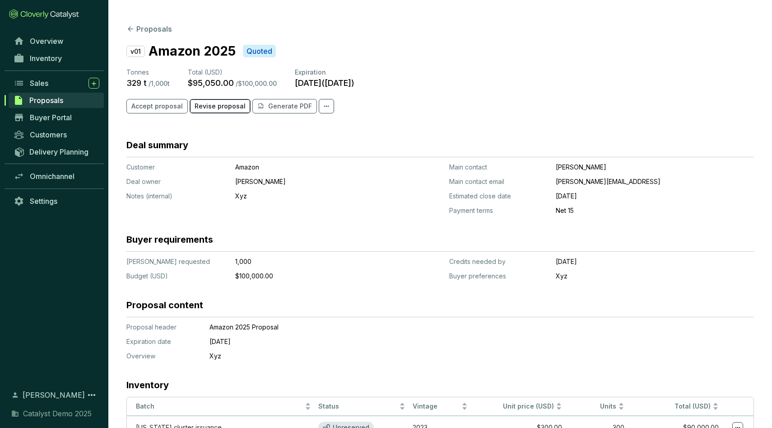
click at [216, 105] on span "Revise proposal" at bounding box center [220, 106] width 51 height 9
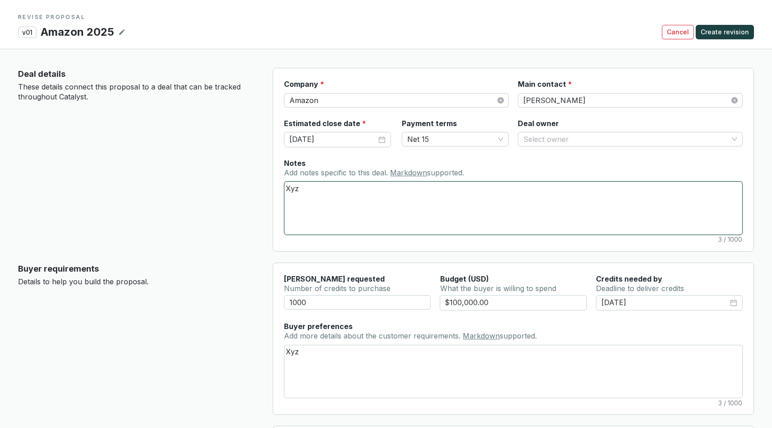
click at [361, 210] on textarea "Xyz" at bounding box center [513, 207] width 458 height 52
type textarea "Xyzb"
type textarea "Xyzbb"
type textarea "Xyzbbb"
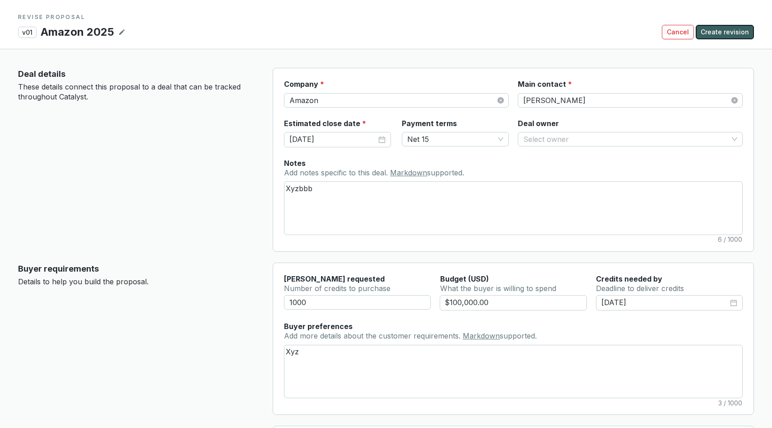
click at [722, 35] on span "Create revision" at bounding box center [725, 32] width 48 height 9
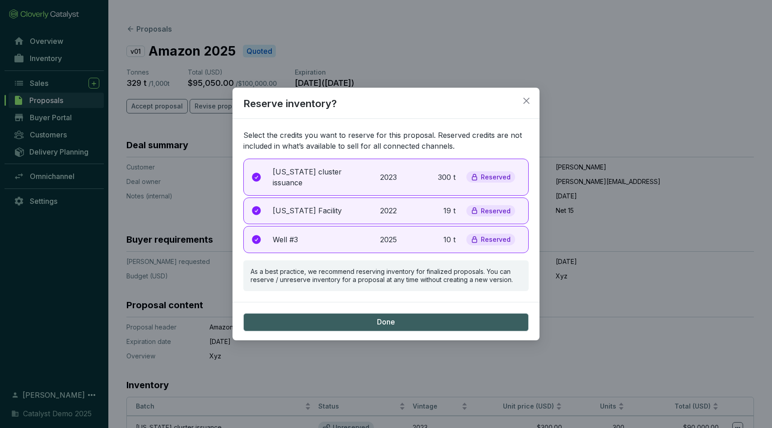
click at [403, 176] on div "North Carolina cluster issuance 2023 300 t Reserved" at bounding box center [385, 176] width 285 height 37
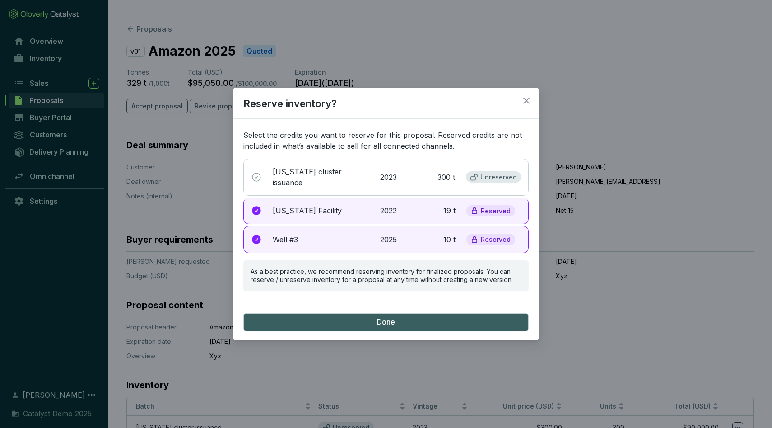
click at [393, 208] on p "2022" at bounding box center [390, 210] width 20 height 11
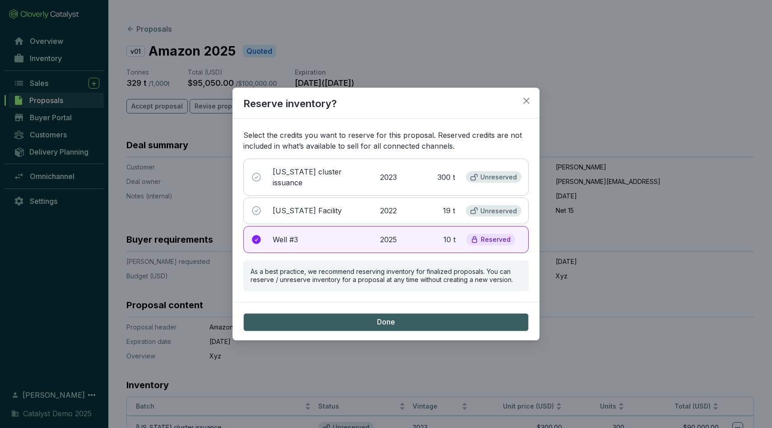
click at [389, 242] on p "2025" at bounding box center [390, 239] width 20 height 11
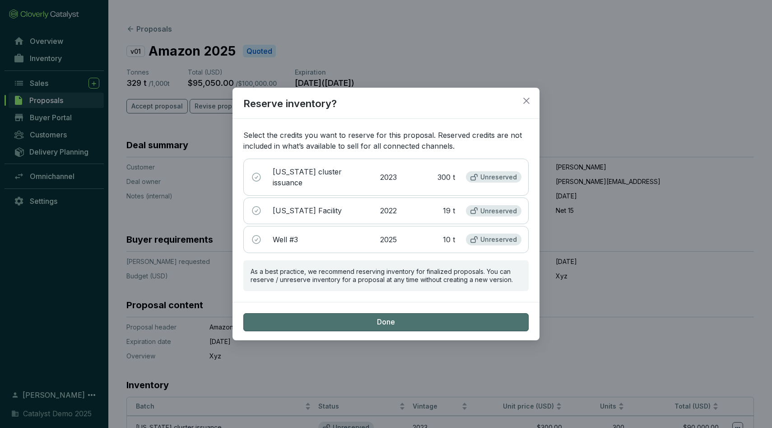
click at [375, 322] on button "Done" at bounding box center [385, 322] width 285 height 18
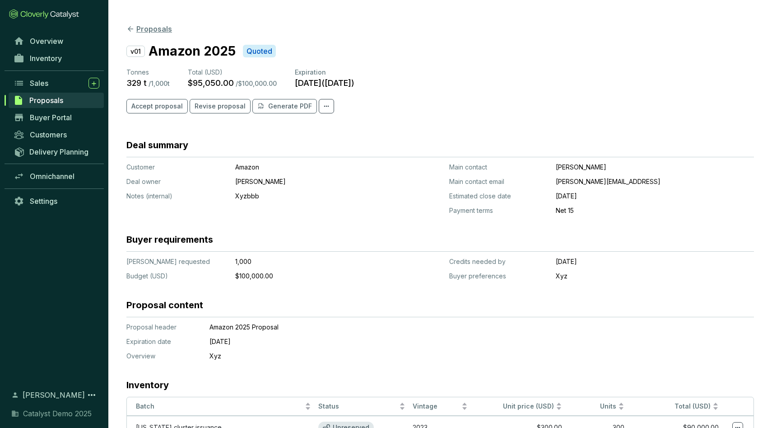
click at [153, 33] on button "Proposals" at bounding box center [149, 28] width 46 height 11
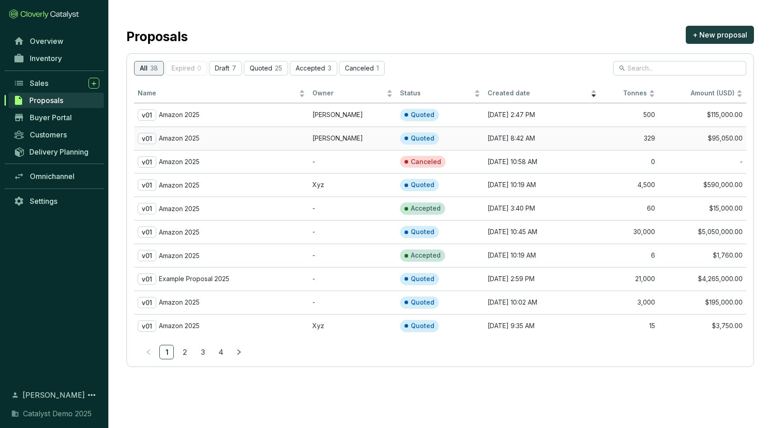
click at [462, 140] on td "Quoted" at bounding box center [440, 137] width 88 height 23
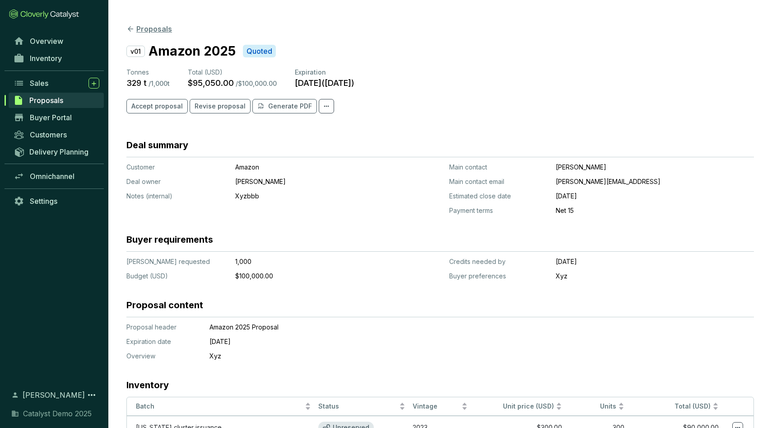
click at [140, 28] on button "Proposals" at bounding box center [149, 28] width 46 height 11
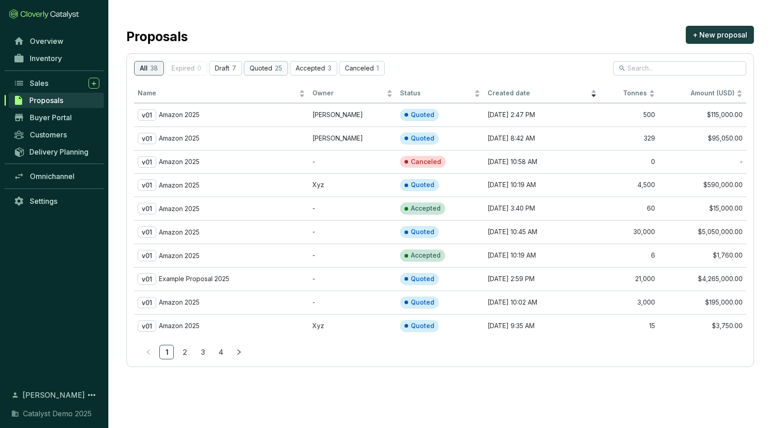
click at [269, 69] on p "Quoted" at bounding box center [261, 69] width 23 height 8
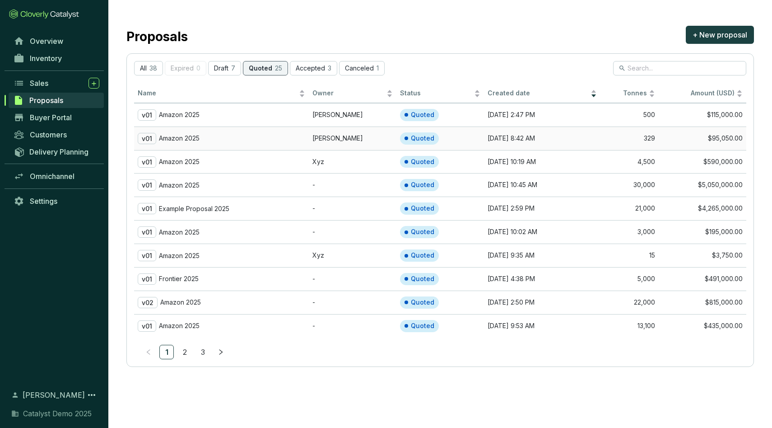
click at [465, 134] on td "Quoted" at bounding box center [440, 137] width 88 height 23
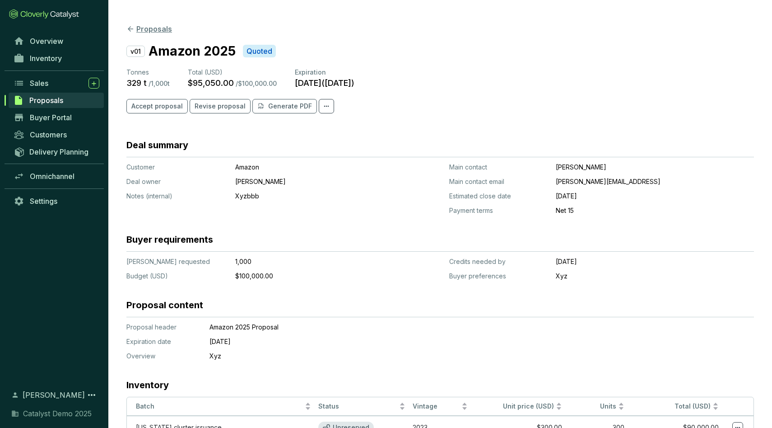
click at [137, 23] on button "Proposals" at bounding box center [149, 28] width 46 height 11
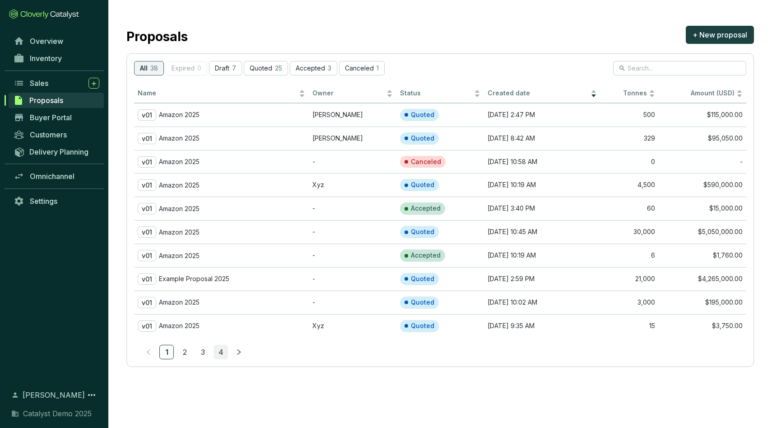
click at [221, 349] on link "4" at bounding box center [221, 352] width 14 height 14
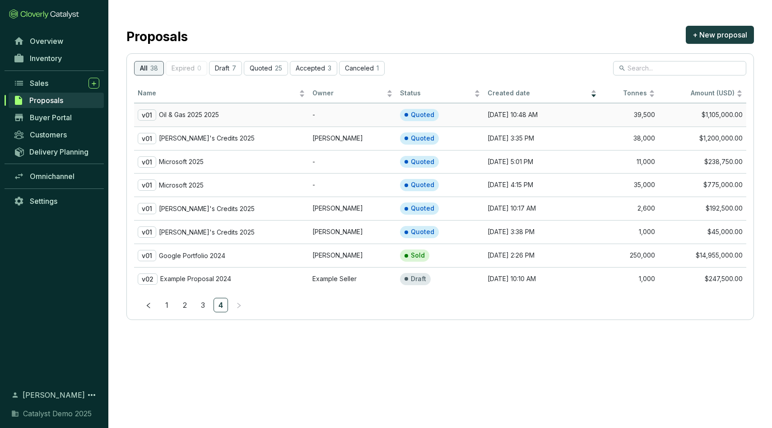
click at [466, 116] on td "Quoted" at bounding box center [440, 114] width 88 height 23
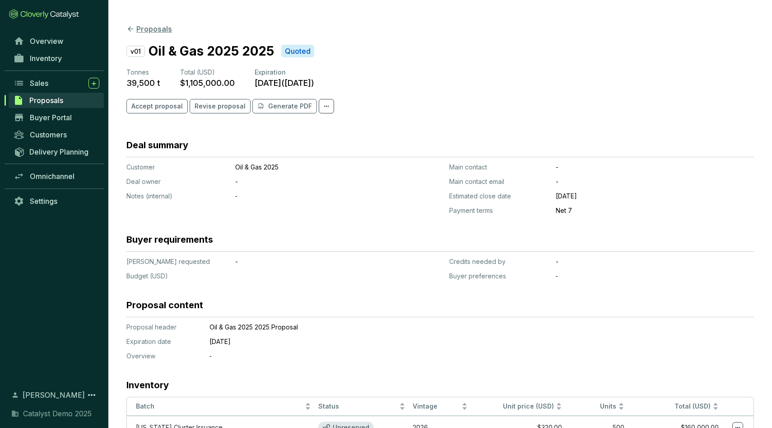
click at [156, 31] on button "Proposals" at bounding box center [149, 28] width 46 height 11
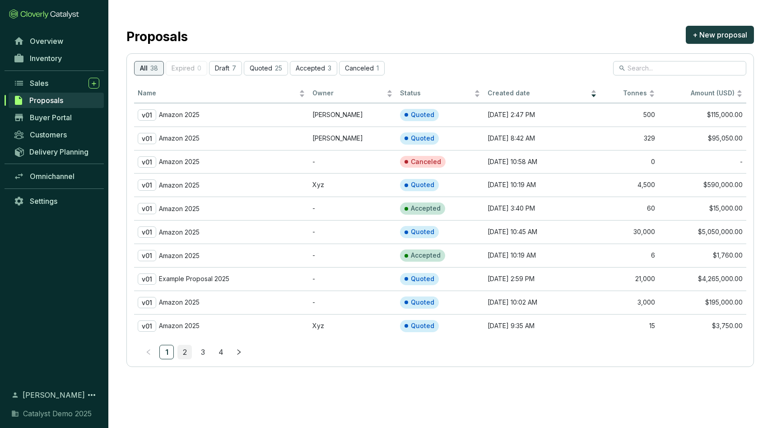
click at [185, 354] on link "2" at bounding box center [185, 352] width 14 height 14
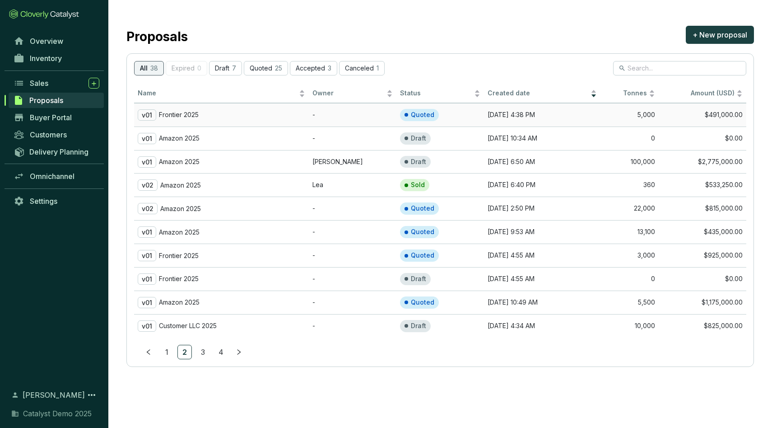
click at [330, 118] on td "-" at bounding box center [353, 114] width 88 height 23
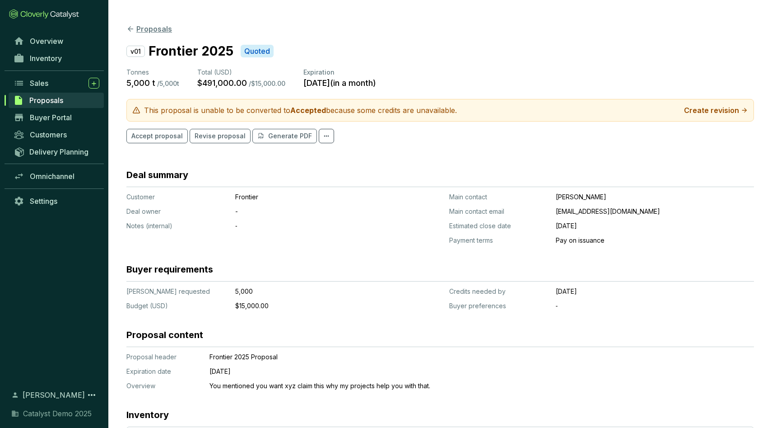
click at [137, 24] on button "Proposals" at bounding box center [149, 28] width 46 height 11
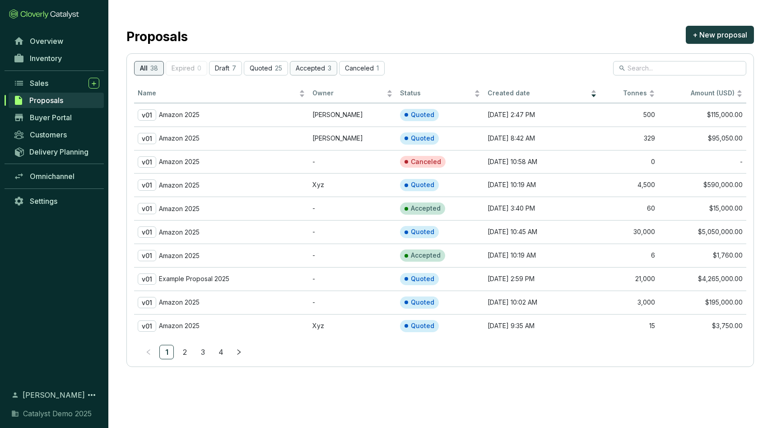
click at [318, 68] on p "Accepted" at bounding box center [310, 69] width 29 height 8
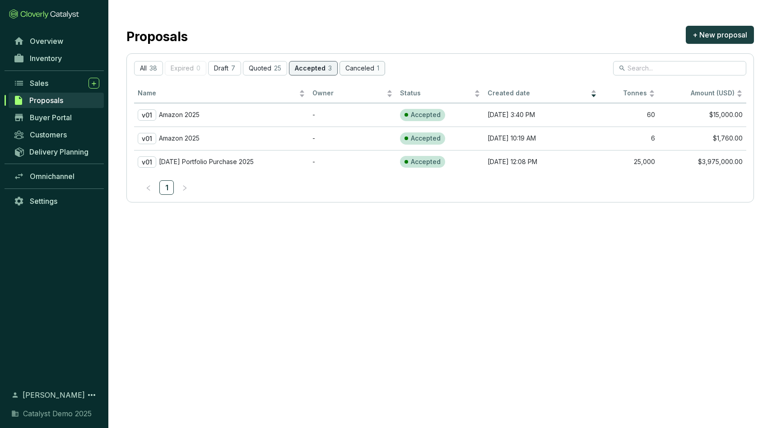
click at [368, 72] on button "Canceled 1" at bounding box center [363, 68] width 46 height 14
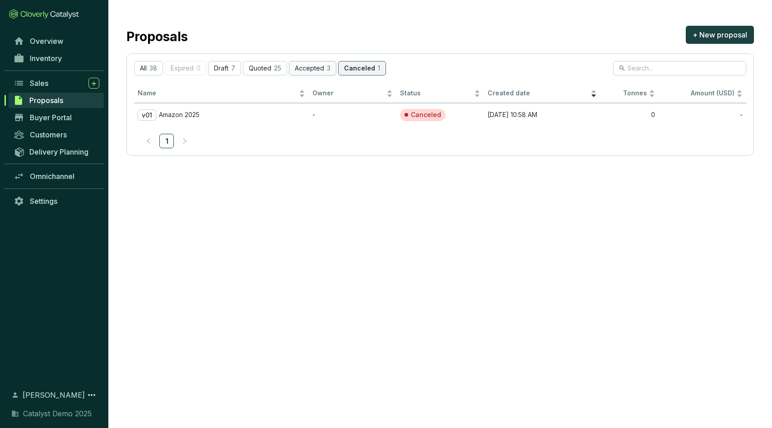
click at [325, 63] on button "Accepted 3" at bounding box center [312, 68] width 47 height 14
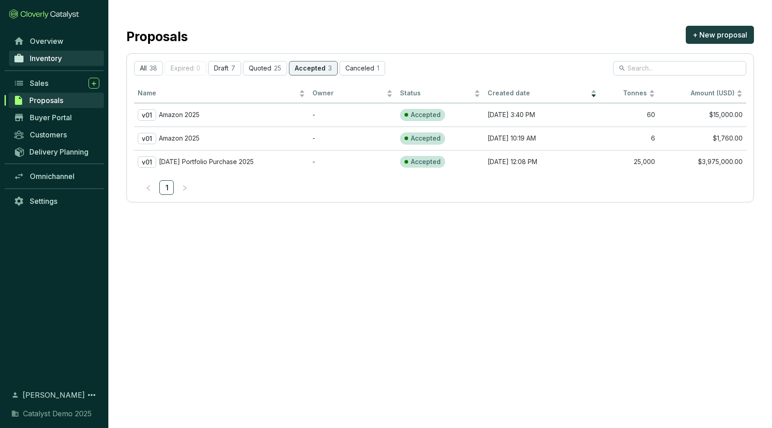
click at [57, 62] on span "Inventory" at bounding box center [46, 58] width 32 height 9
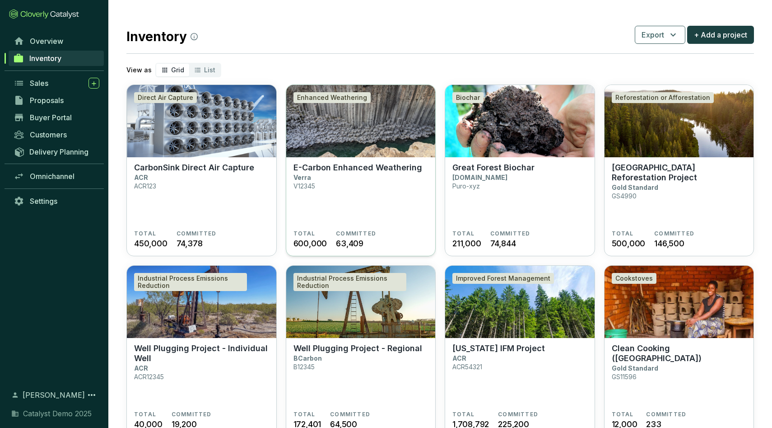
click at [387, 124] on img at bounding box center [360, 121] width 149 height 72
